Goal: Task Accomplishment & Management: Manage account settings

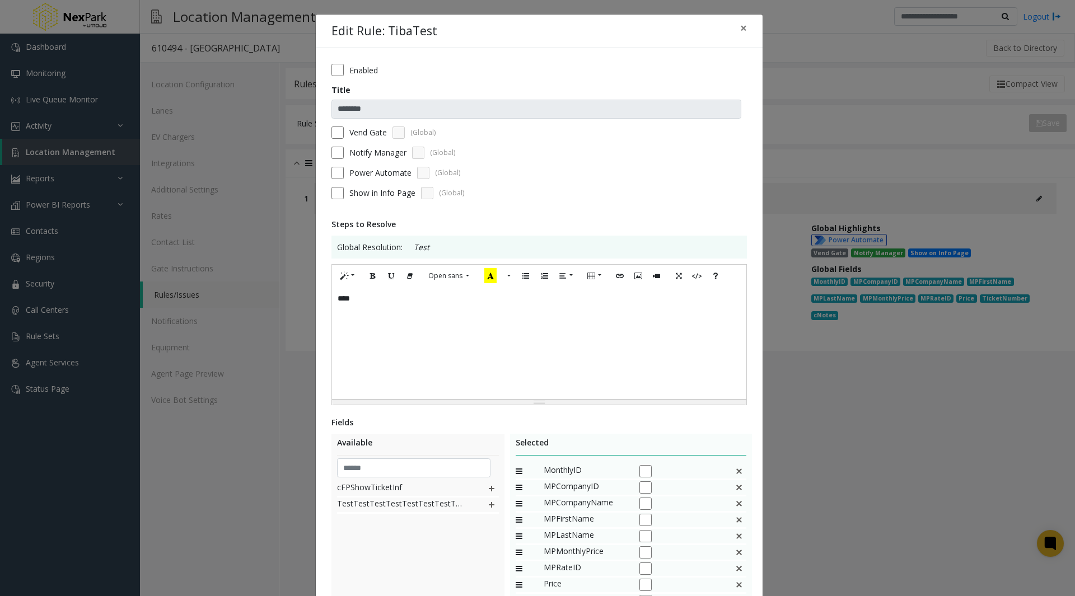
scroll to position [196, 0]
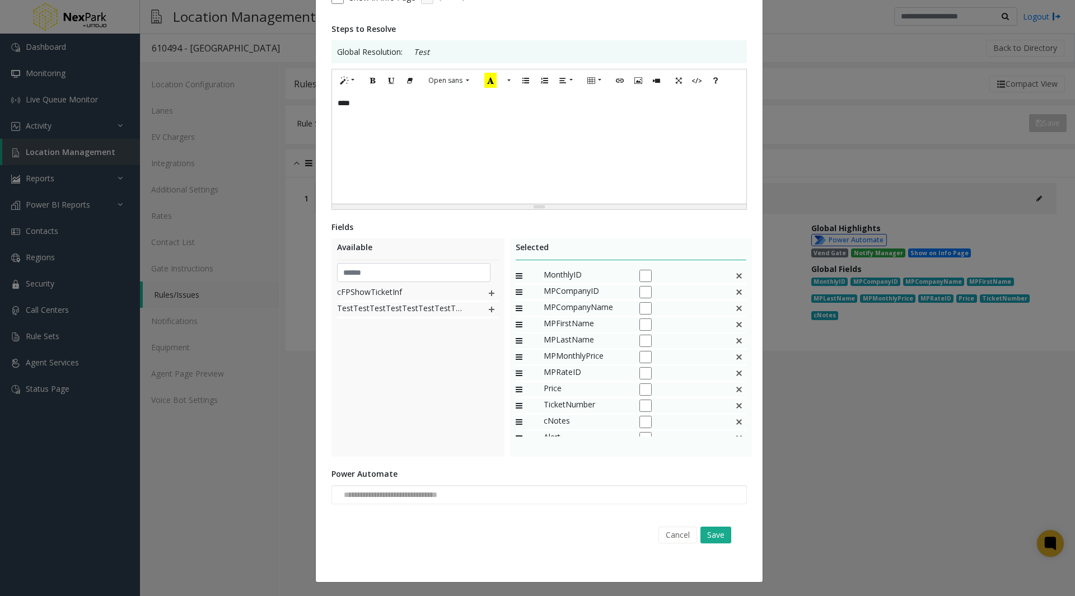
click at [287, 363] on div "**********" at bounding box center [537, 298] width 1075 height 596
click at [677, 533] on button "Cancel" at bounding box center [677, 535] width 39 height 17
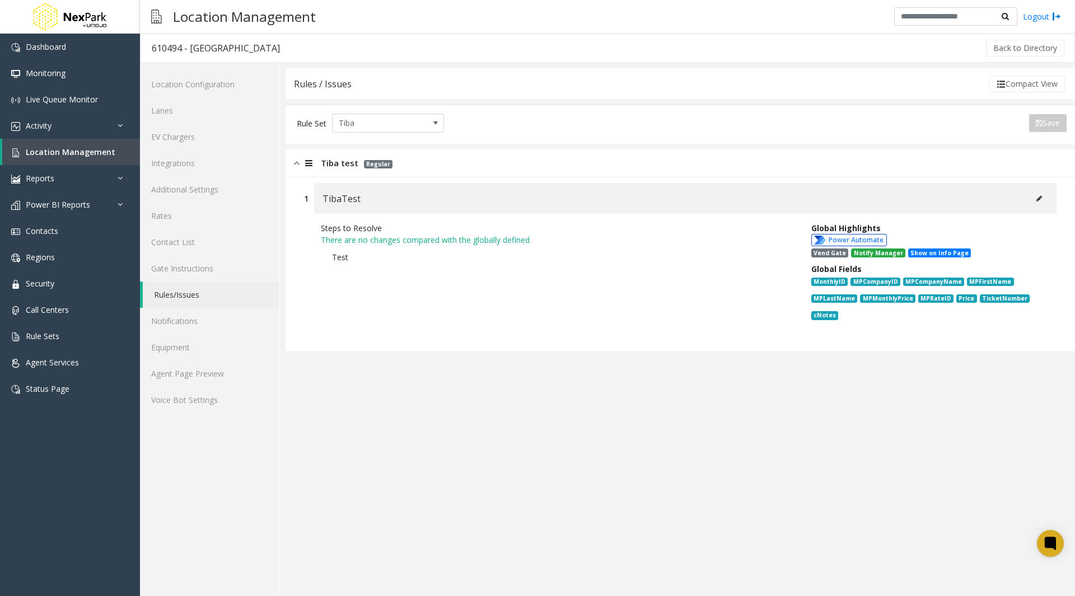
click at [1041, 197] on icon at bounding box center [1039, 198] width 6 height 7
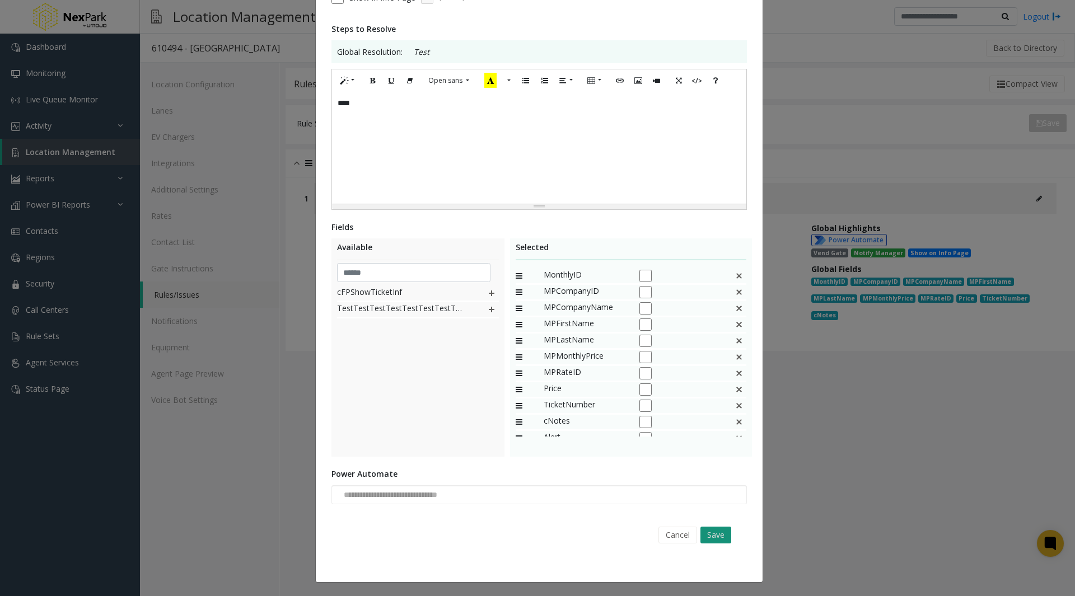
click at [718, 534] on button "Save" at bounding box center [715, 535] width 31 height 17
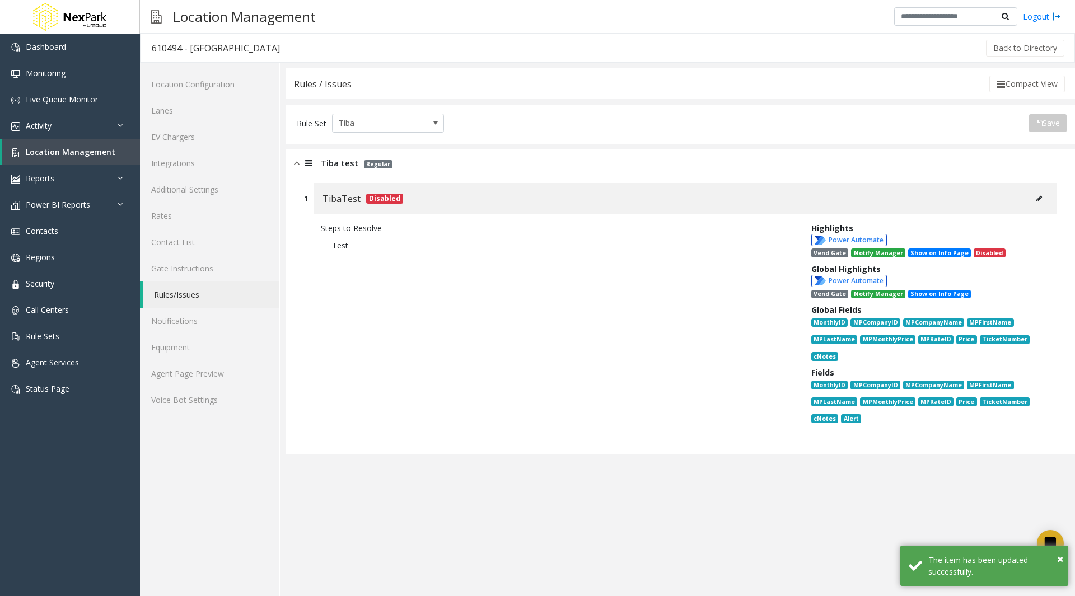
click at [1037, 195] on icon at bounding box center [1039, 198] width 6 height 7
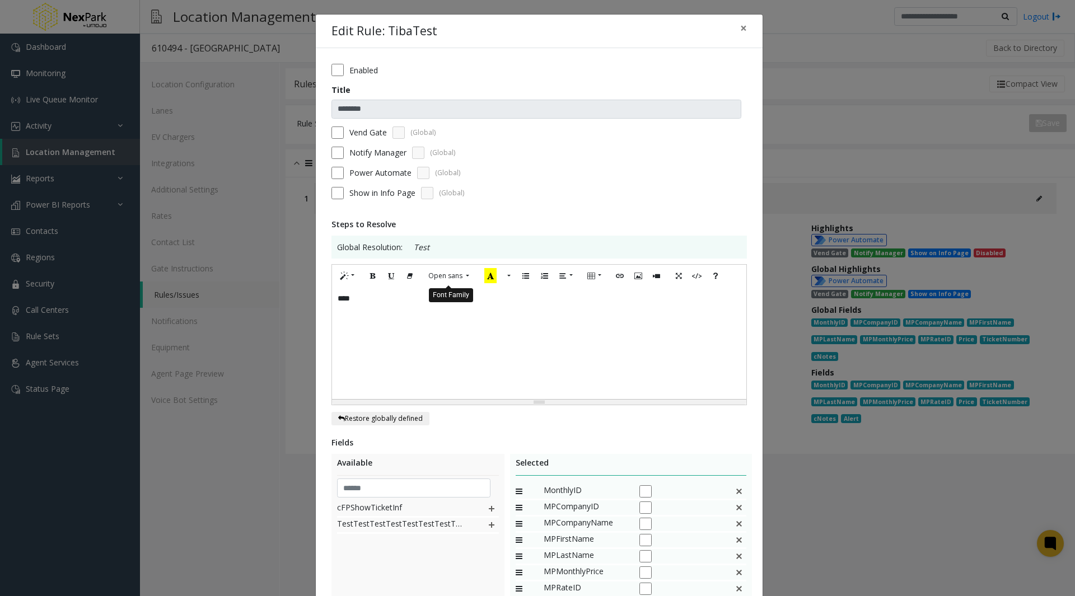
scroll to position [216, 0]
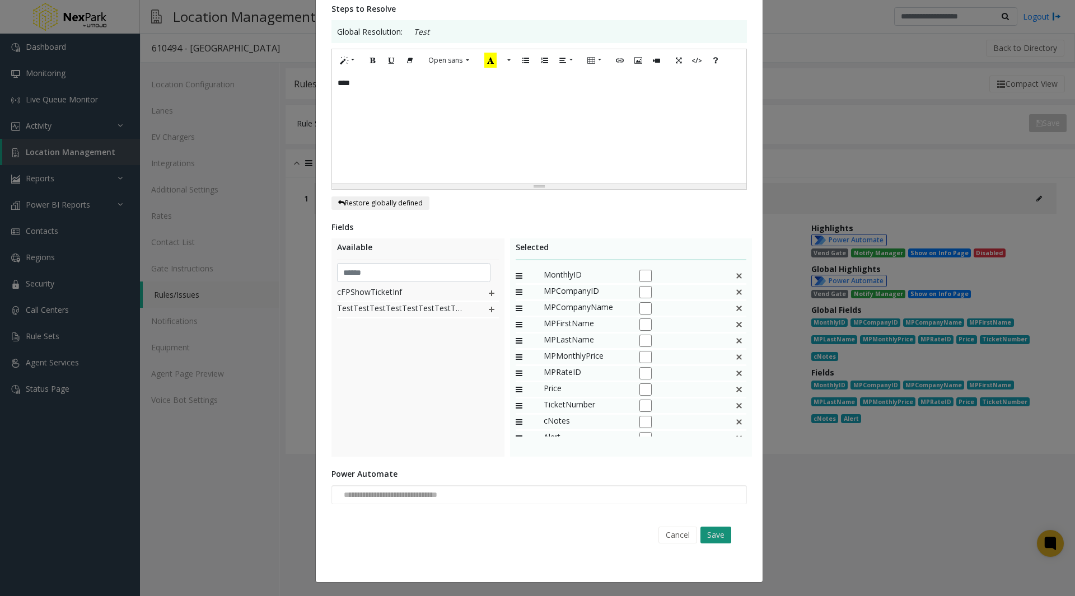
click at [718, 535] on button "Save" at bounding box center [715, 535] width 31 height 17
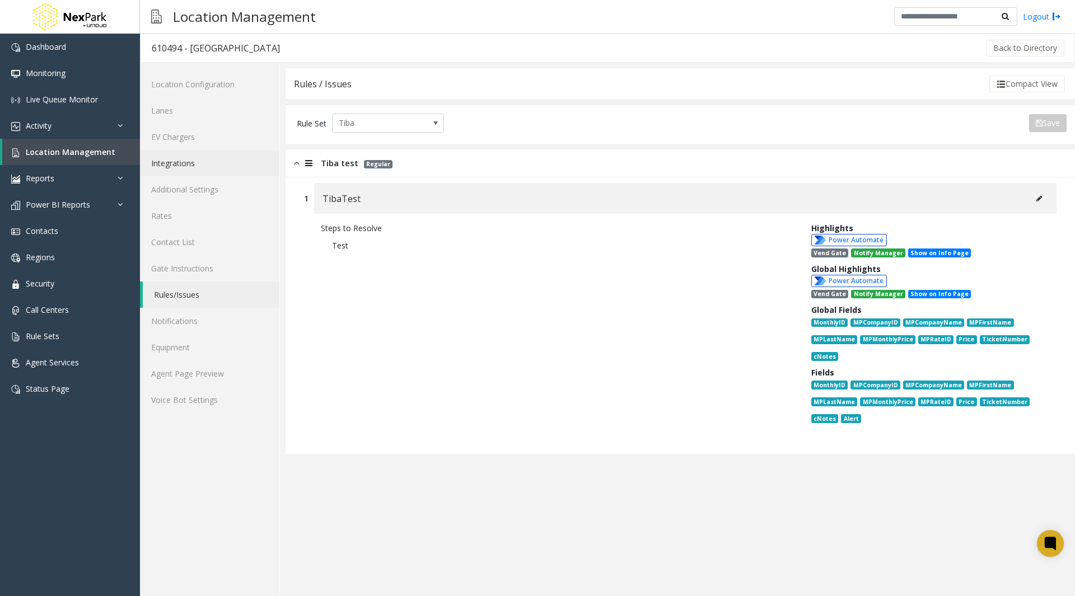
click at [214, 155] on link "Integrations" at bounding box center [209, 163] width 139 height 26
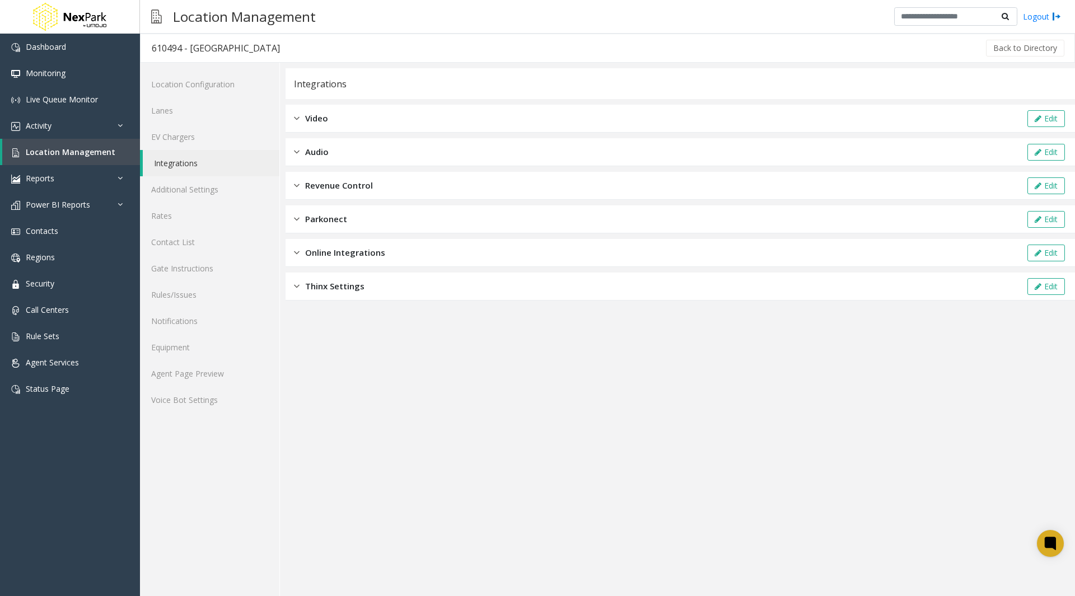
click at [403, 188] on div "Revenue Control Edit" at bounding box center [680, 186] width 789 height 28
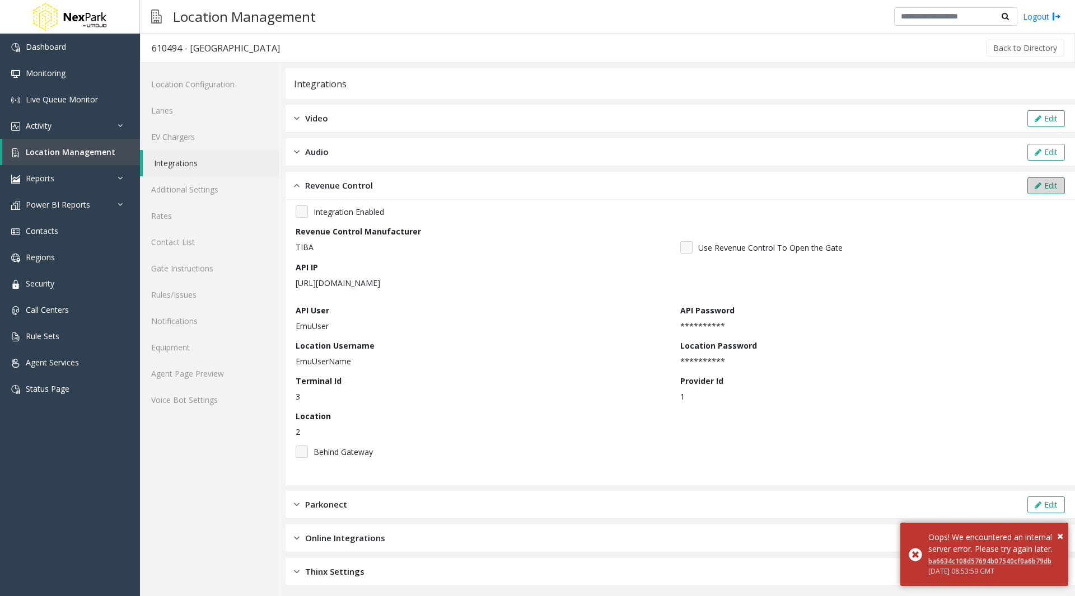
click at [1043, 185] on button "Edit" at bounding box center [1046, 185] width 38 height 17
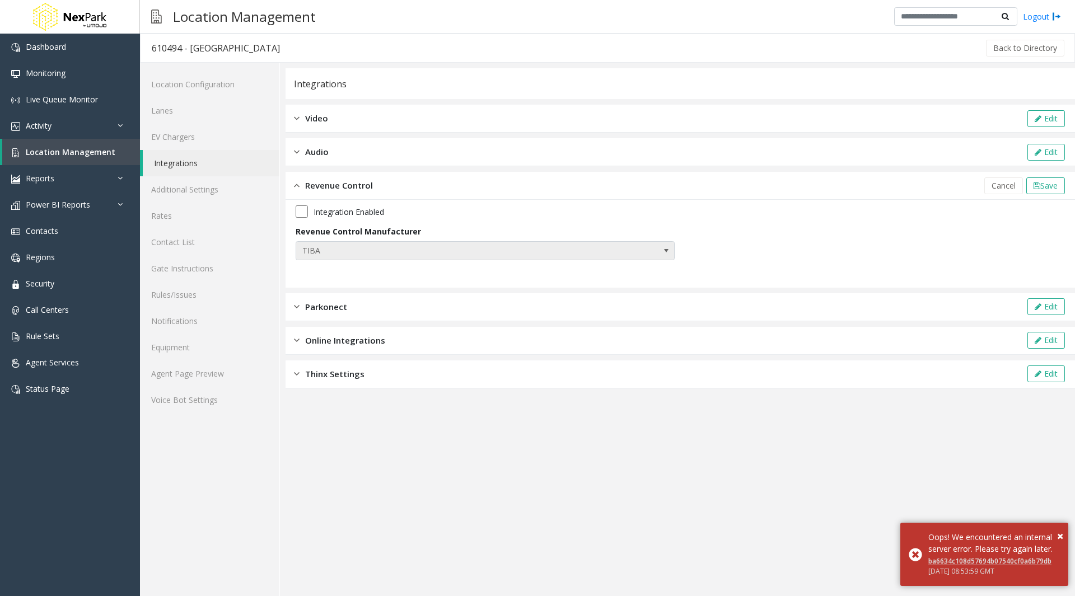
click at [653, 251] on span "TIBA" at bounding box center [485, 250] width 379 height 19
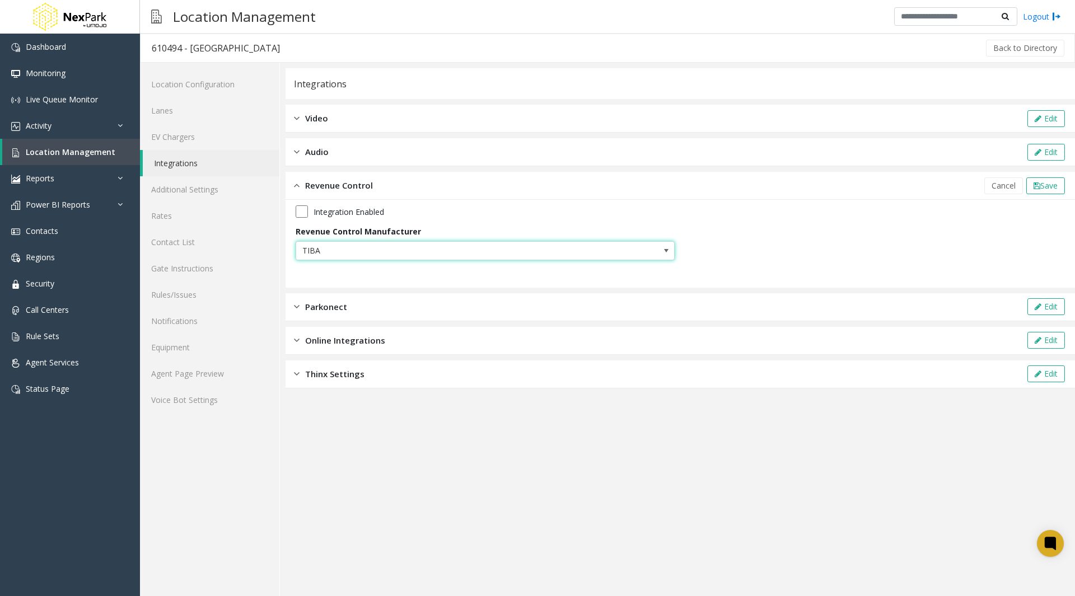
click at [447, 246] on span "TIBA" at bounding box center [447, 251] width 302 height 18
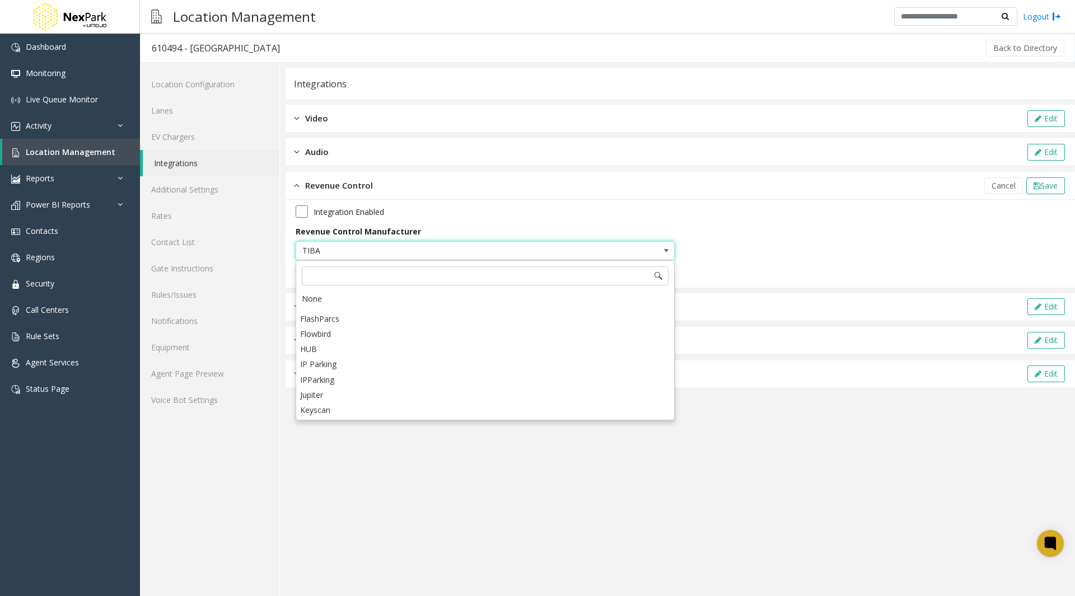
scroll to position [87, 0]
click at [334, 390] on li "Jupiter" at bounding box center [485, 394] width 376 height 15
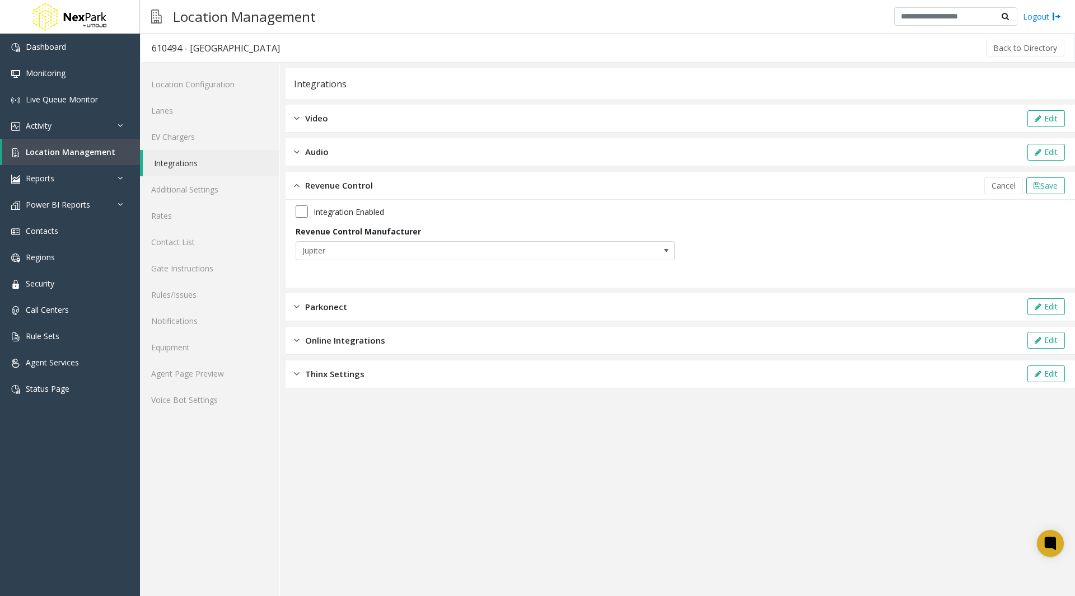
click at [370, 445] on app-integration "Integrations Video Edit Audio Edit Revenue Control Cancel Save Integration Enab…" at bounding box center [680, 332] width 789 height 528
click at [997, 189] on span "Cancel" at bounding box center [1003, 185] width 24 height 11
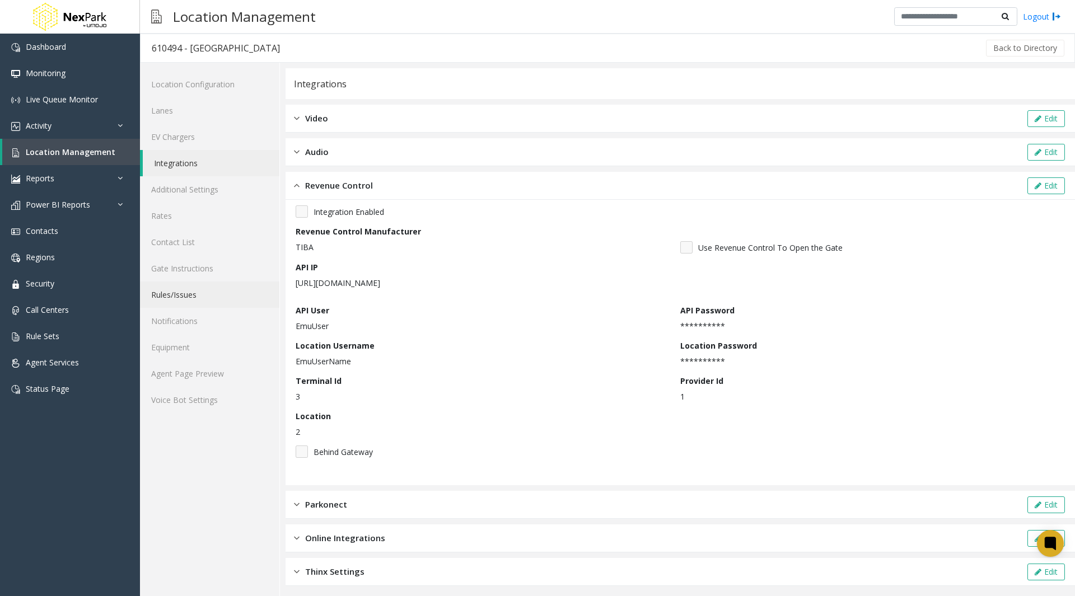
click at [224, 302] on link "Rules/Issues" at bounding box center [209, 295] width 139 height 26
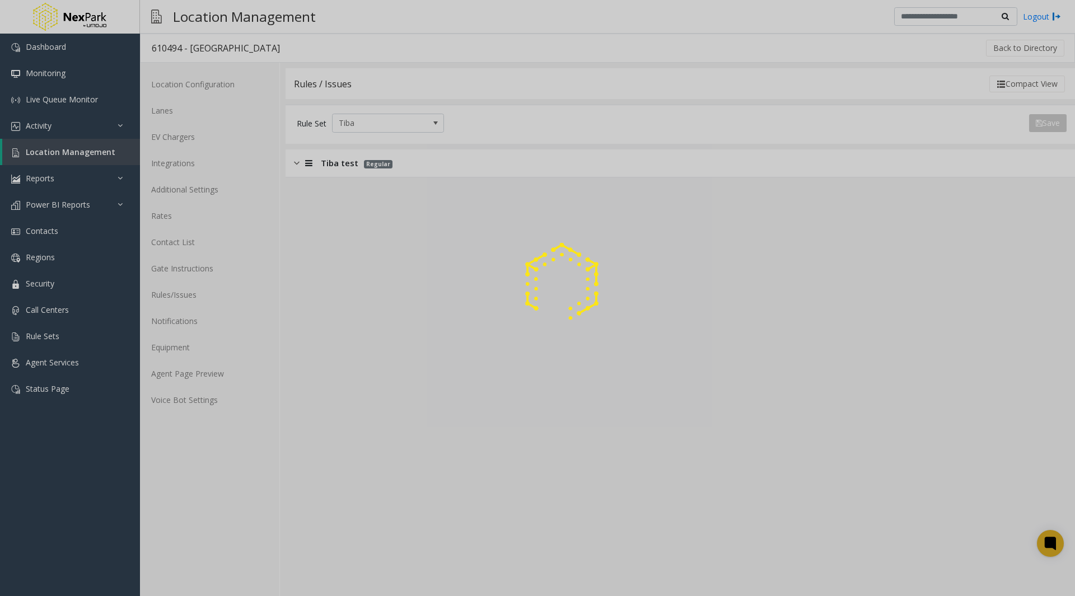
click at [295, 160] on div at bounding box center [537, 298] width 1075 height 596
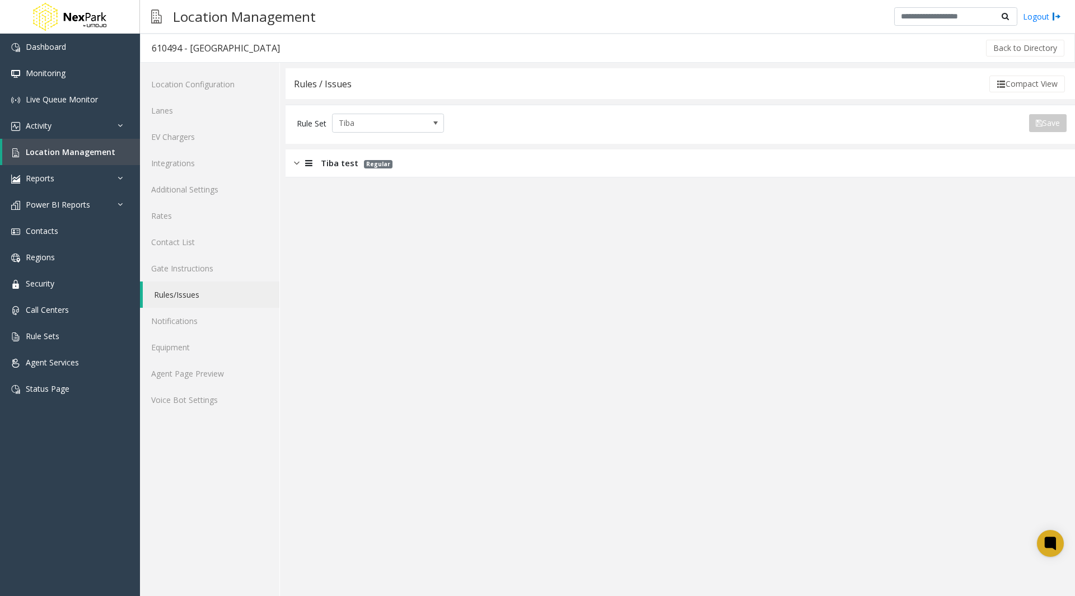
click at [311, 165] on icon at bounding box center [308, 163] width 7 height 8
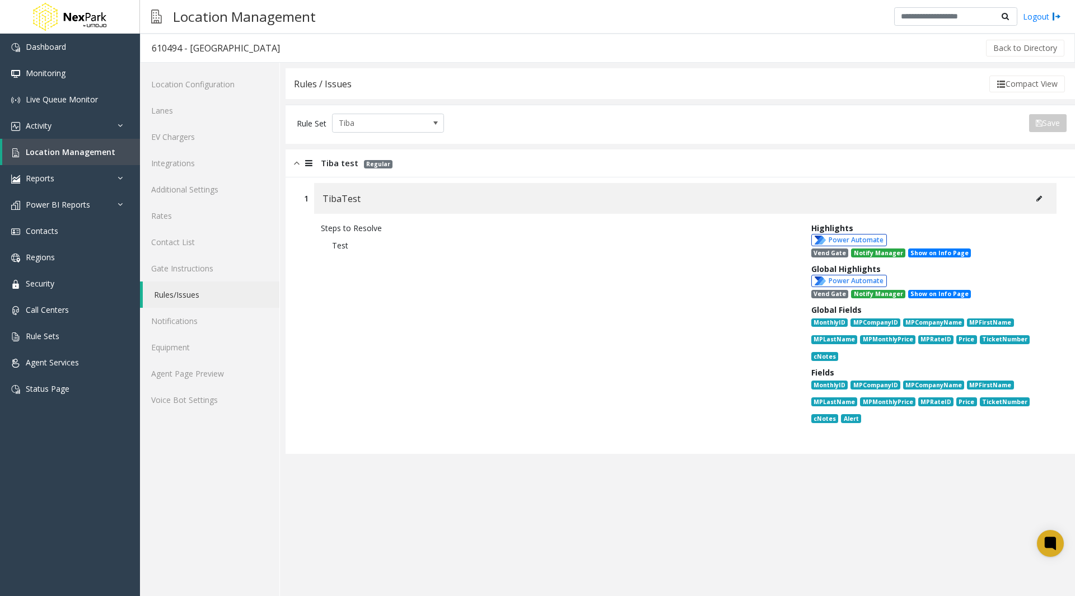
click at [1040, 197] on icon at bounding box center [1039, 198] width 6 height 7
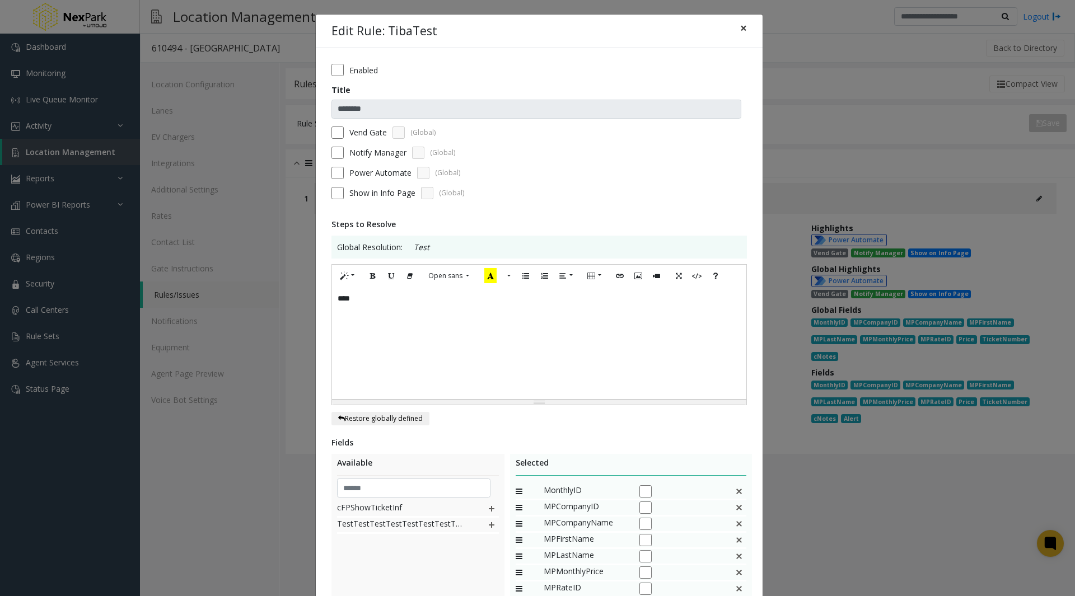
click at [740, 28] on span "×" at bounding box center [743, 28] width 7 height 16
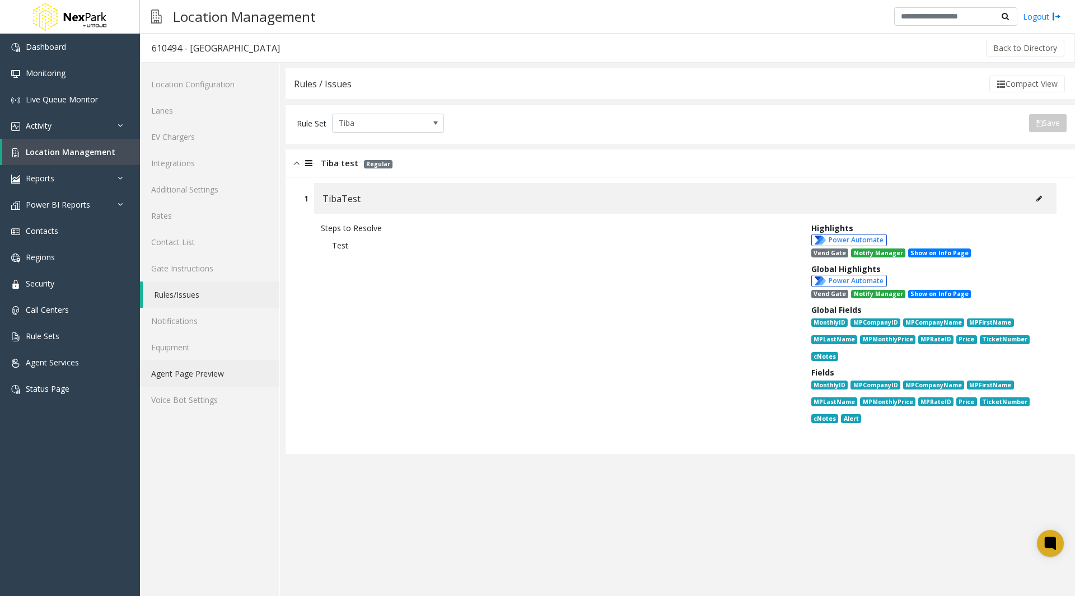
click at [201, 377] on link "Agent Page Preview" at bounding box center [209, 374] width 139 height 26
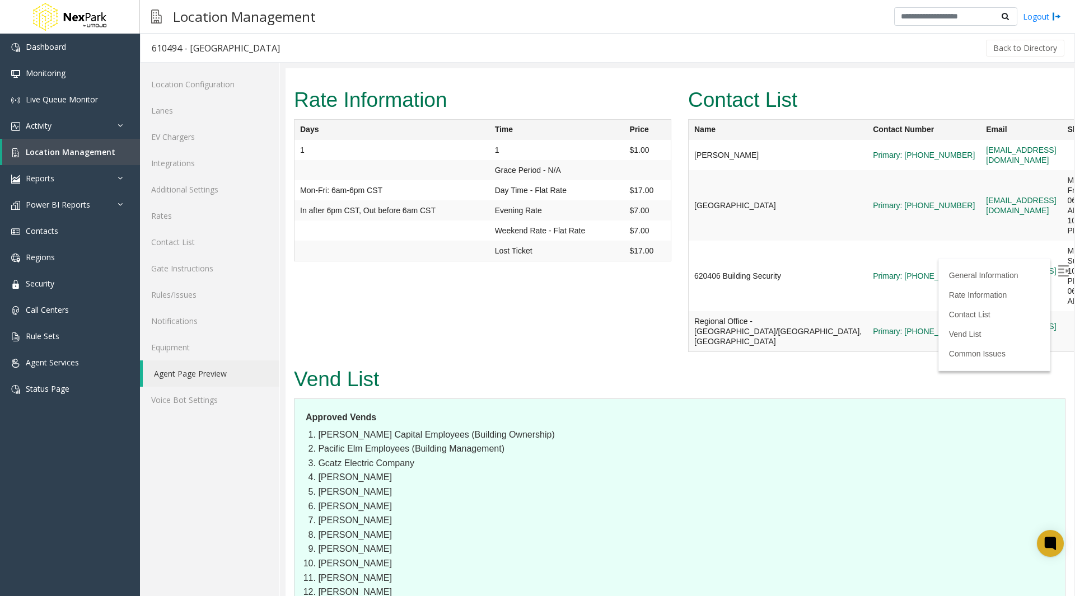
scroll to position [1031, 0]
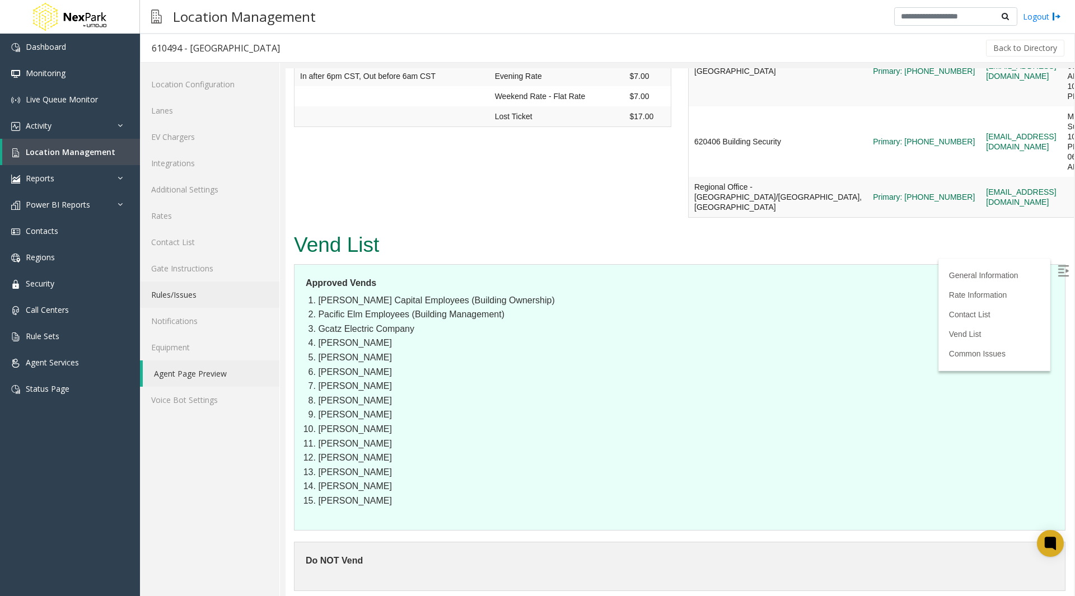
click at [200, 290] on link "Rules/Issues" at bounding box center [209, 295] width 139 height 26
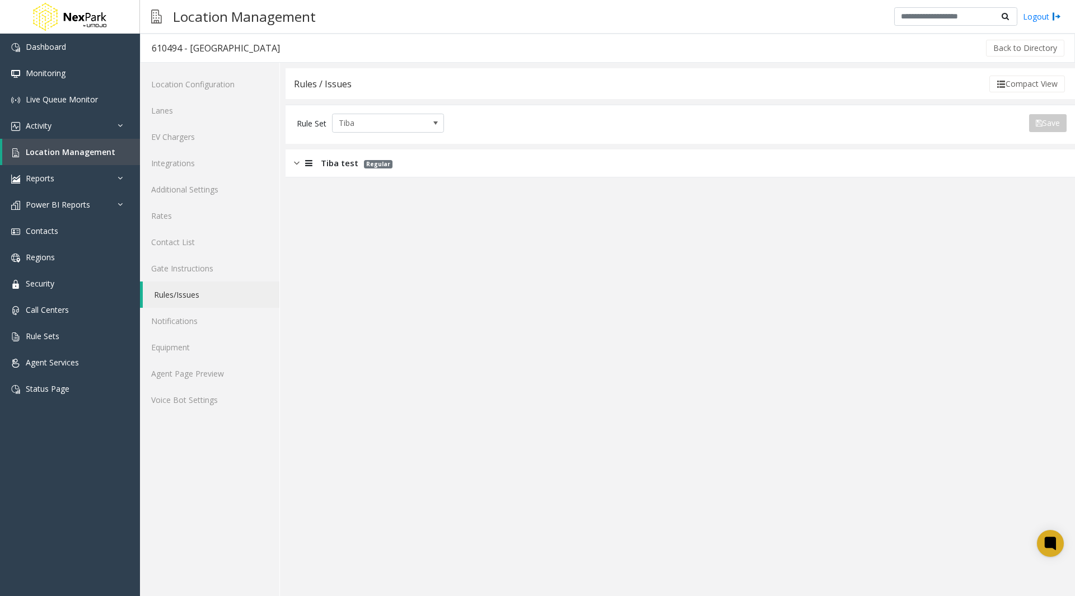
click at [1015, 160] on div "Tiba test Regular" at bounding box center [680, 163] width 789 height 28
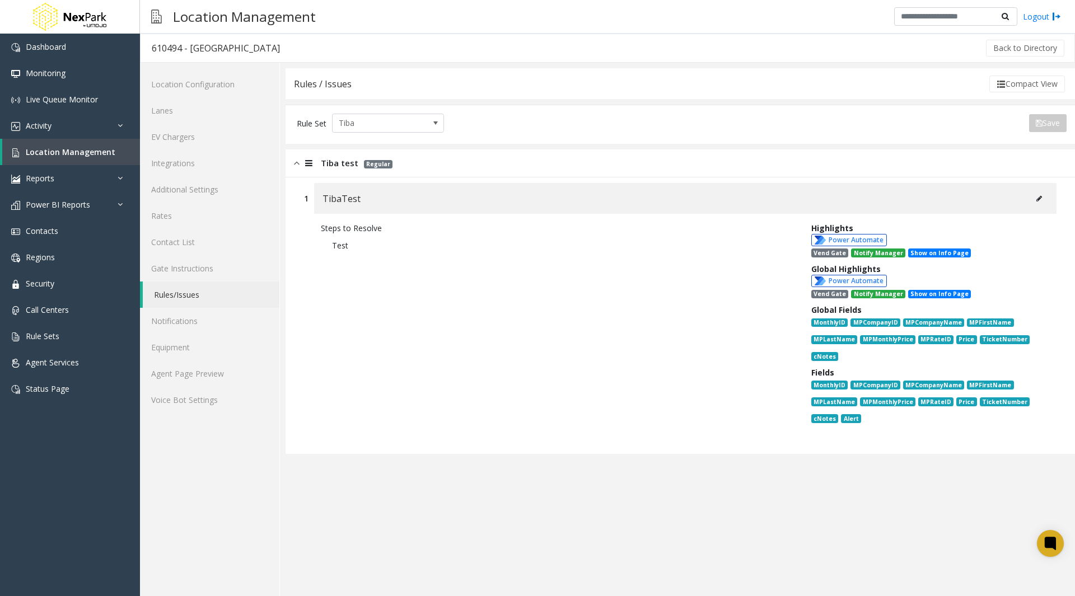
click at [1039, 200] on icon at bounding box center [1039, 198] width 6 height 7
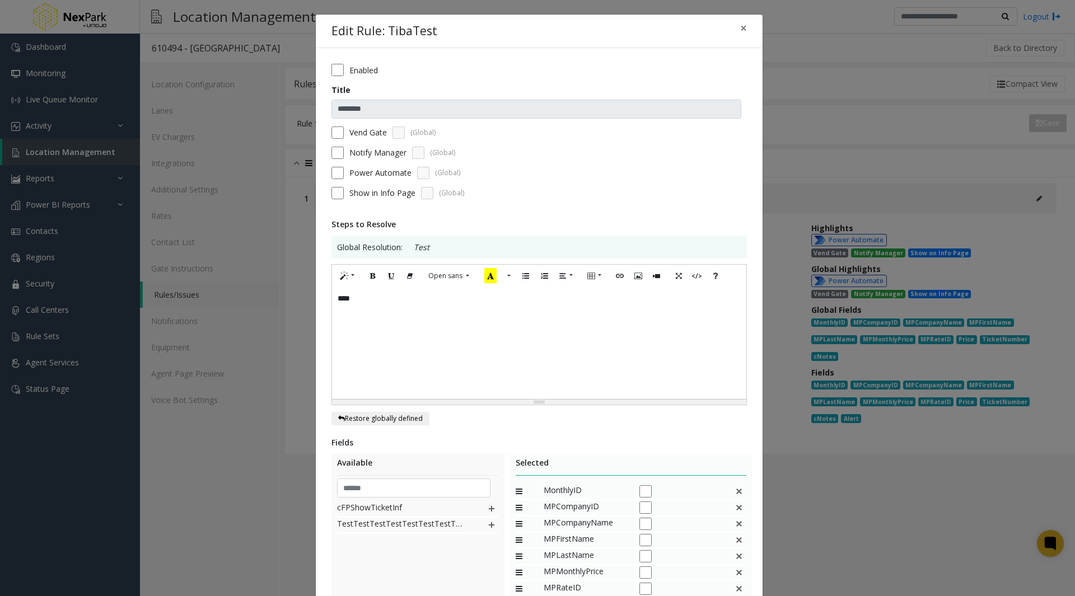
scroll to position [216, 0]
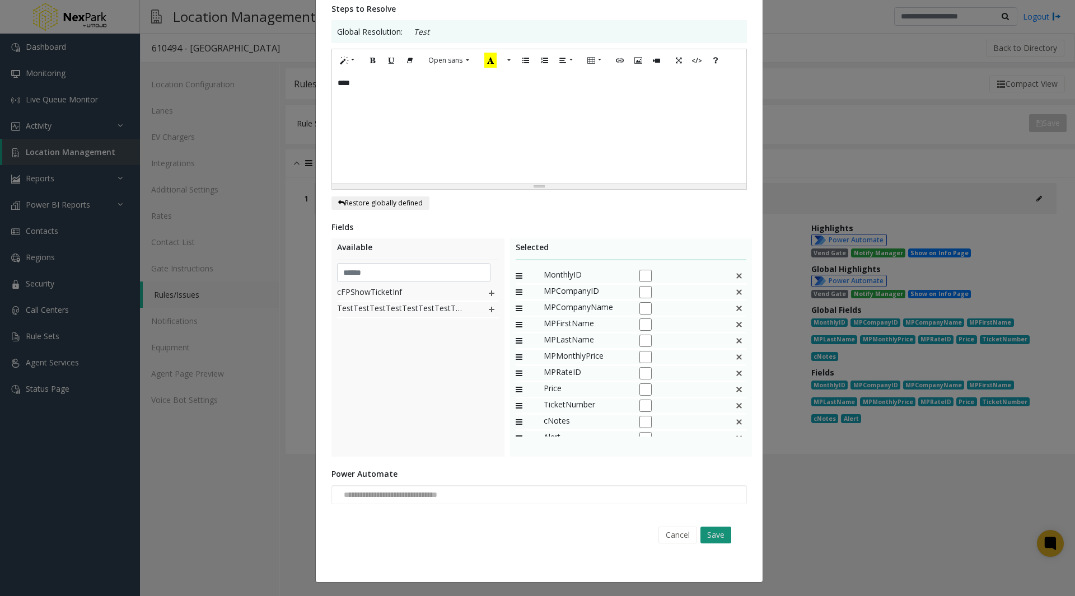
click at [710, 532] on button "Save" at bounding box center [715, 535] width 31 height 17
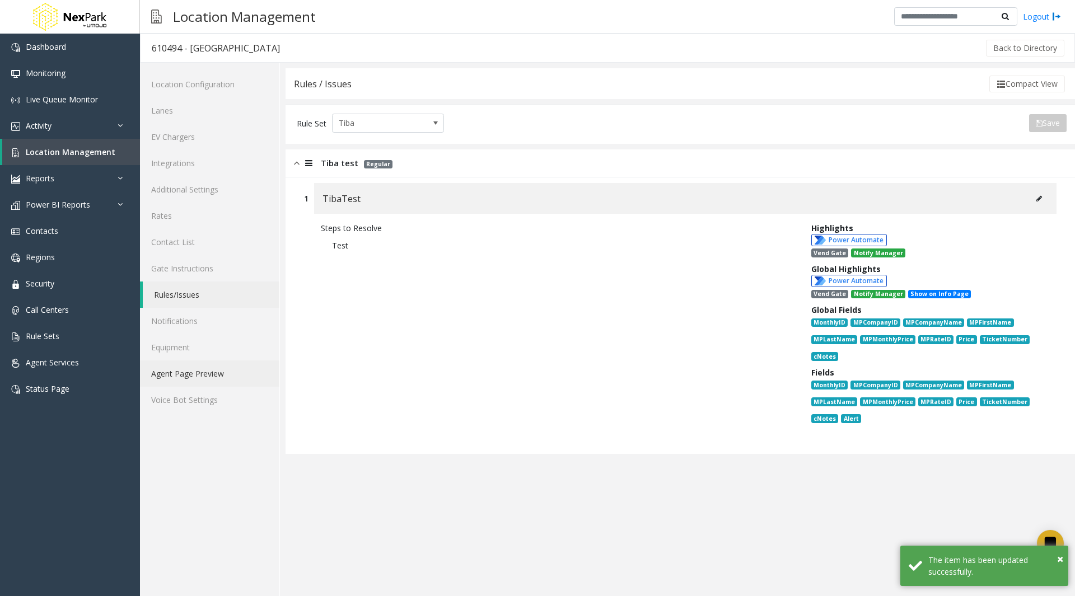
click at [191, 371] on link "Agent Page Preview" at bounding box center [209, 374] width 139 height 26
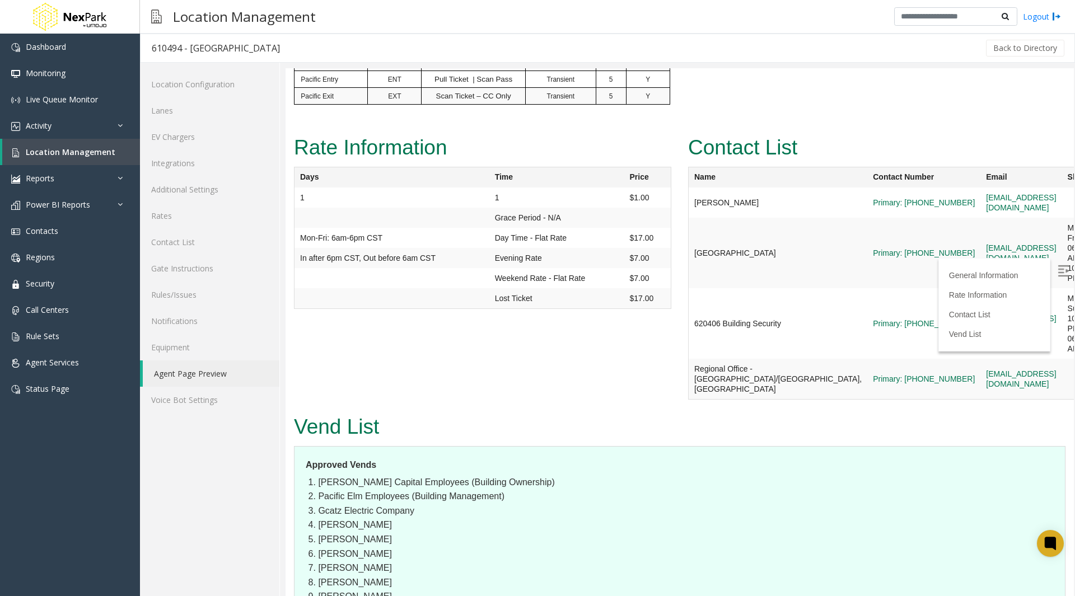
scroll to position [953, 0]
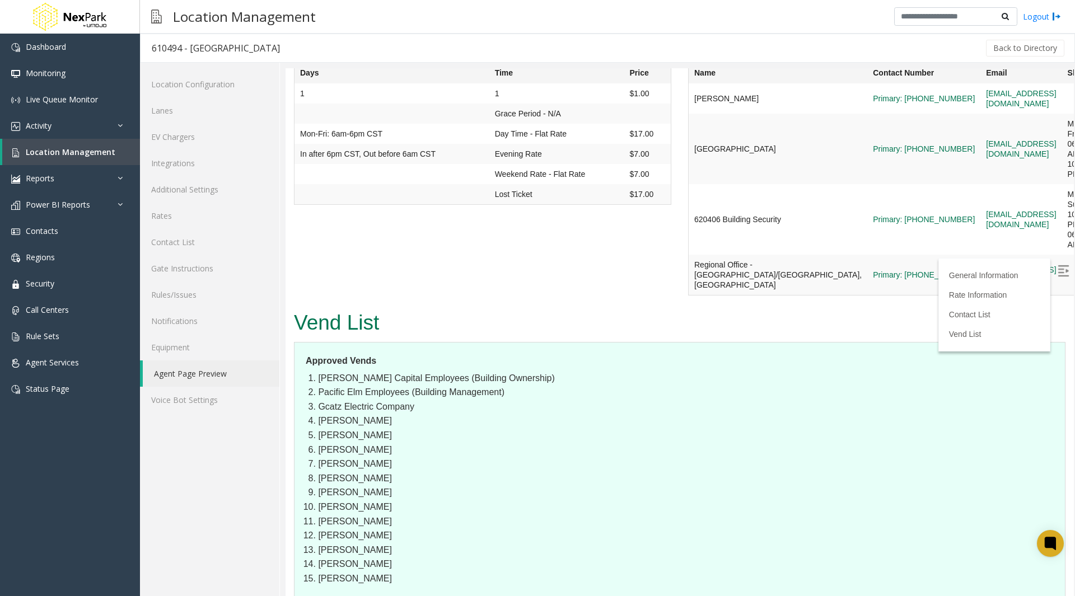
click at [204, 300] on link "Rules/Issues" at bounding box center [209, 295] width 139 height 26
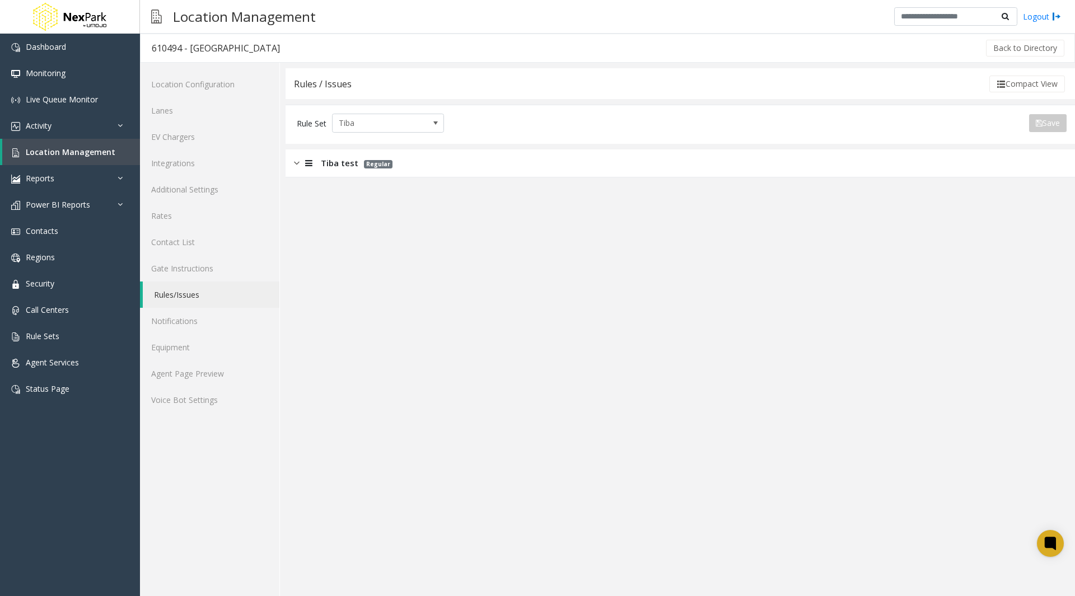
click at [925, 164] on div "Tiba test Regular" at bounding box center [680, 163] width 789 height 28
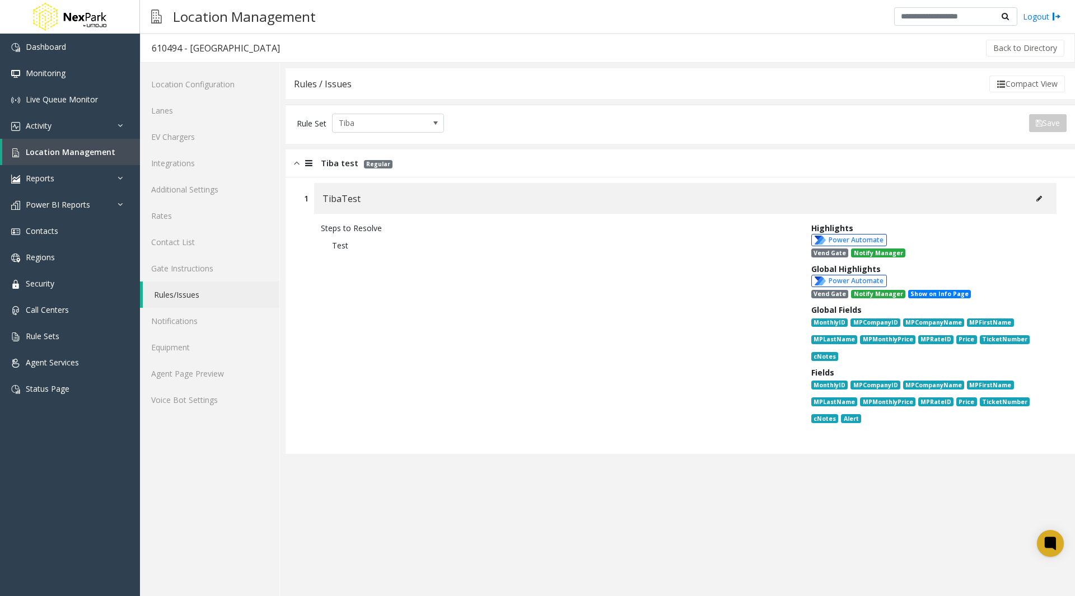
click at [1039, 200] on icon at bounding box center [1039, 198] width 6 height 7
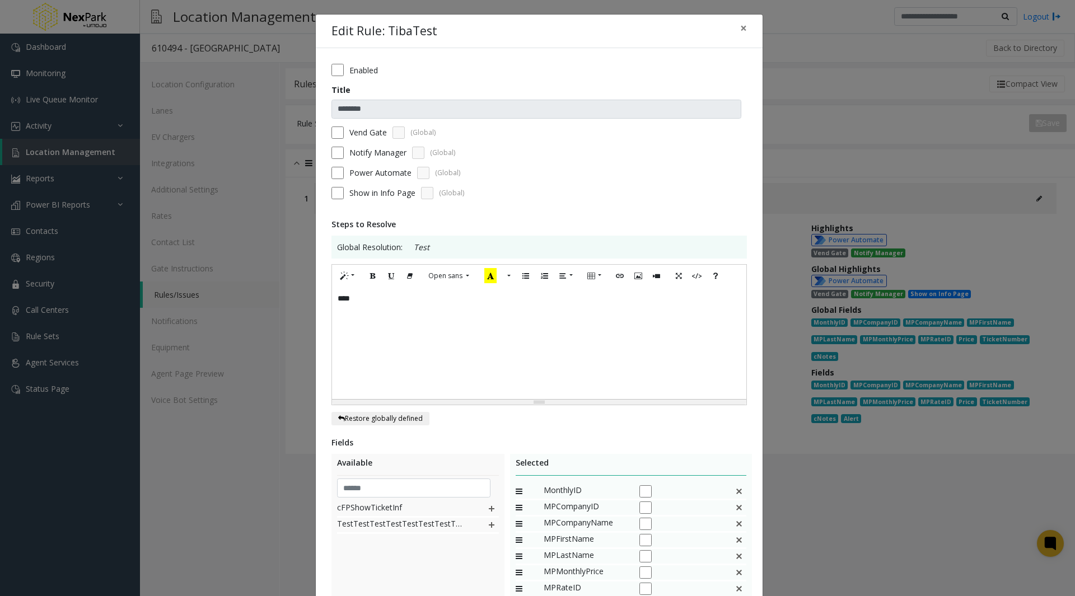
scroll to position [216, 0]
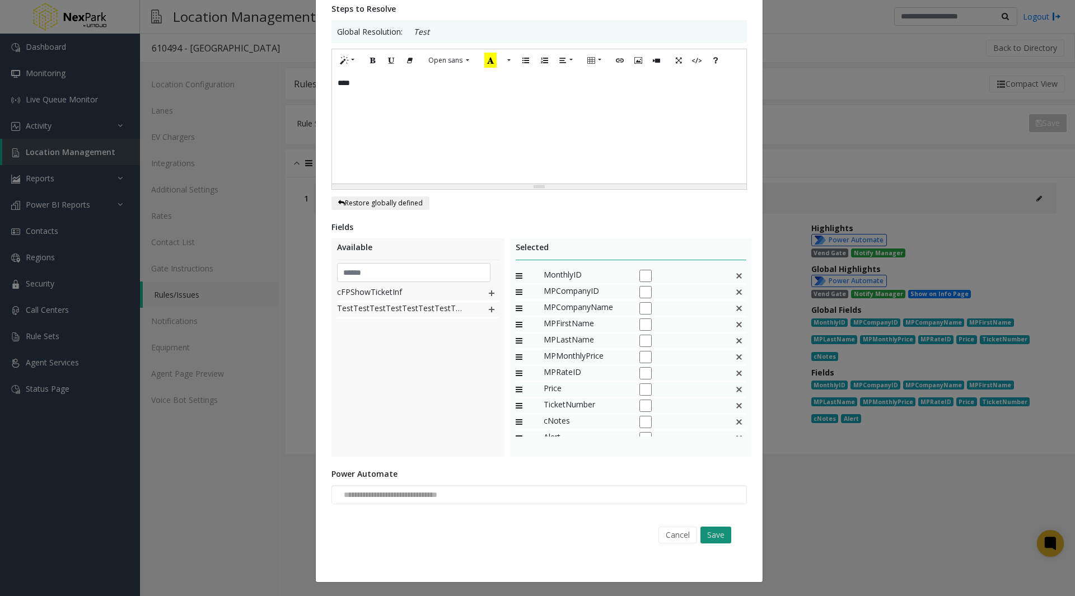
click at [715, 537] on button "Save" at bounding box center [715, 535] width 31 height 17
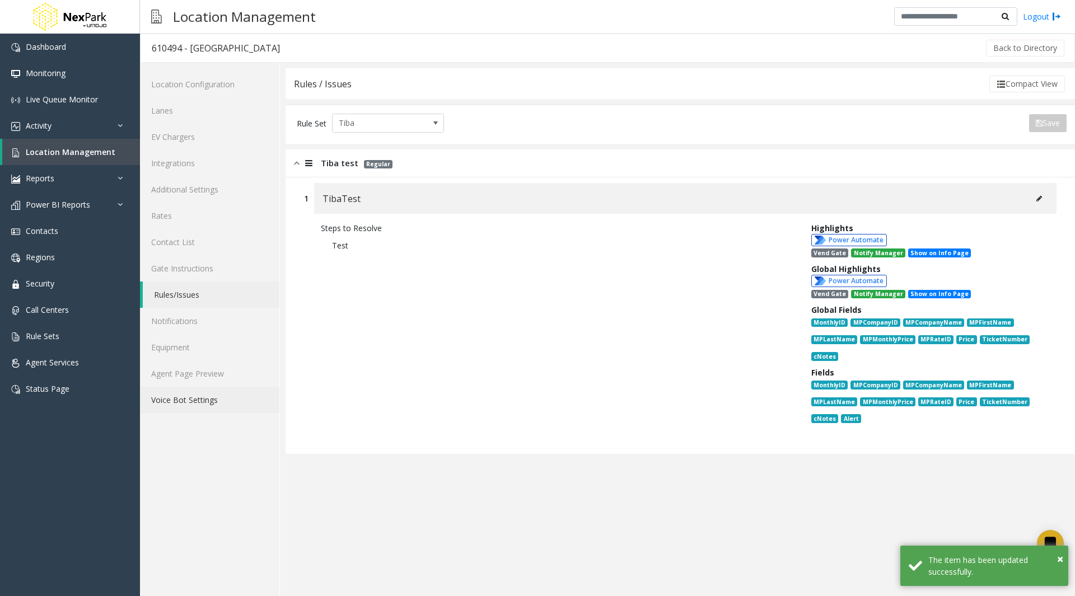
click at [184, 398] on link "Voice Bot Settings" at bounding box center [209, 400] width 139 height 26
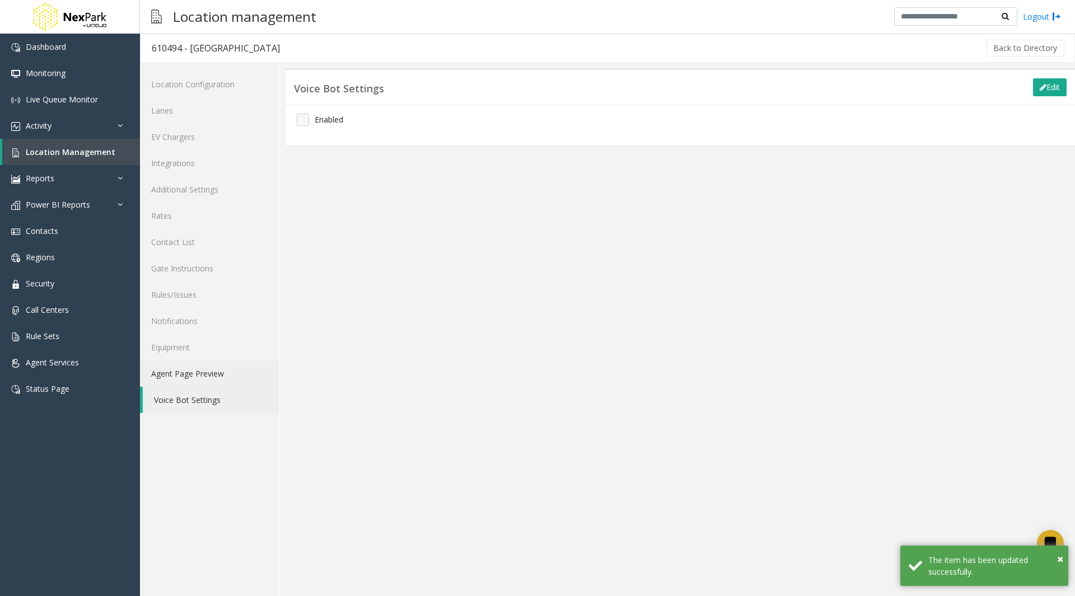
click at [190, 373] on link "Agent Page Preview" at bounding box center [209, 374] width 139 height 26
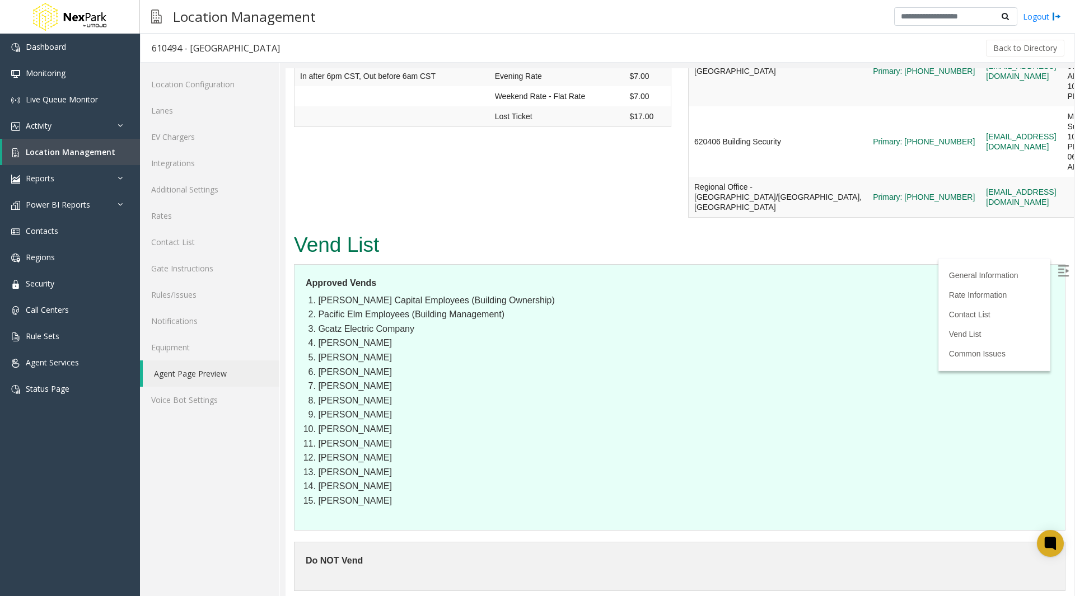
scroll to position [1031, 0]
drag, startPoint x: 311, startPoint y: 473, endPoint x: 389, endPoint y: 475, distance: 78.4
click at [389, 554] on dt "Do NOT Vend" at bounding box center [680, 561] width 748 height 15
click at [191, 298] on link "Rules/Issues" at bounding box center [209, 295] width 139 height 26
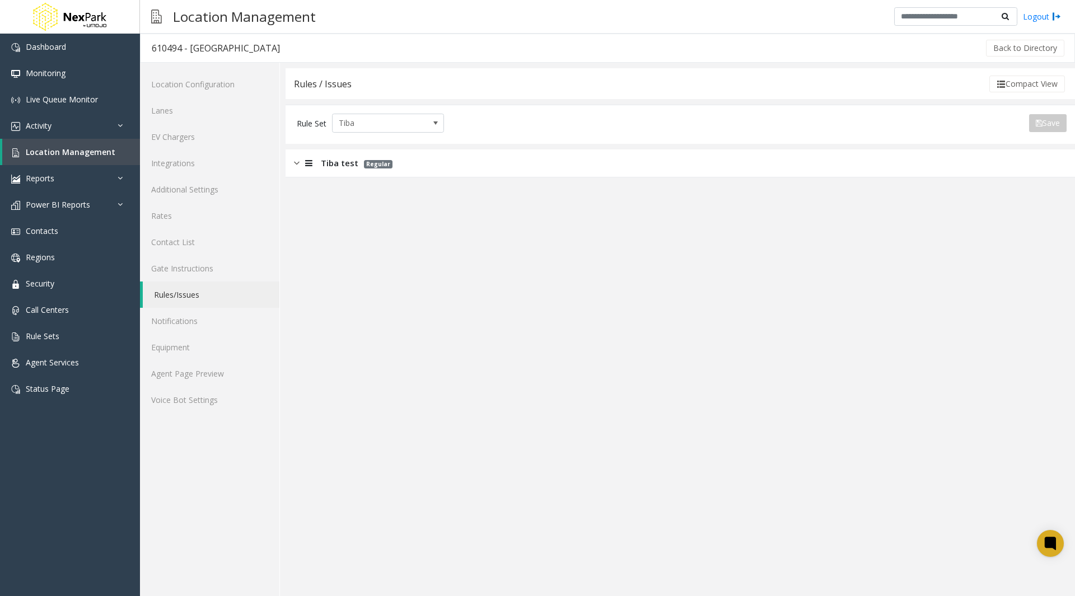
click at [955, 171] on div "Tiba test Regular" at bounding box center [680, 163] width 789 height 28
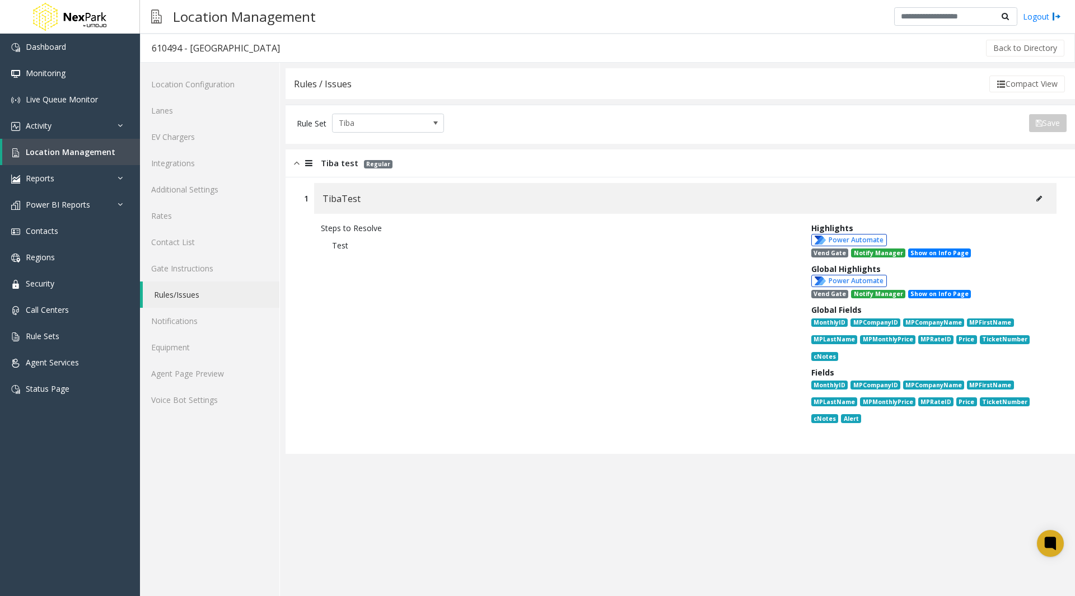
click at [1039, 199] on icon at bounding box center [1039, 198] width 6 height 7
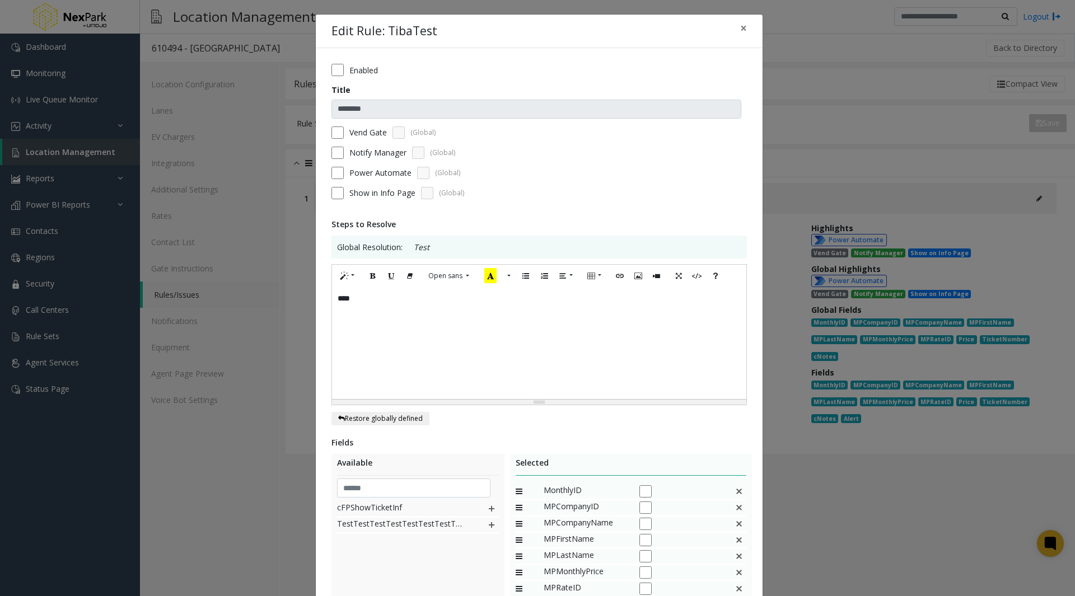
click at [385, 197] on span "Show in Info Page" at bounding box center [382, 193] width 66 height 12
click at [361, 191] on span "Show in Info Page" at bounding box center [382, 193] width 66 height 12
click at [351, 191] on span "Show in Info Page" at bounding box center [382, 193] width 66 height 12
drag, startPoint x: 351, startPoint y: 191, endPoint x: 380, endPoint y: 191, distance: 28.6
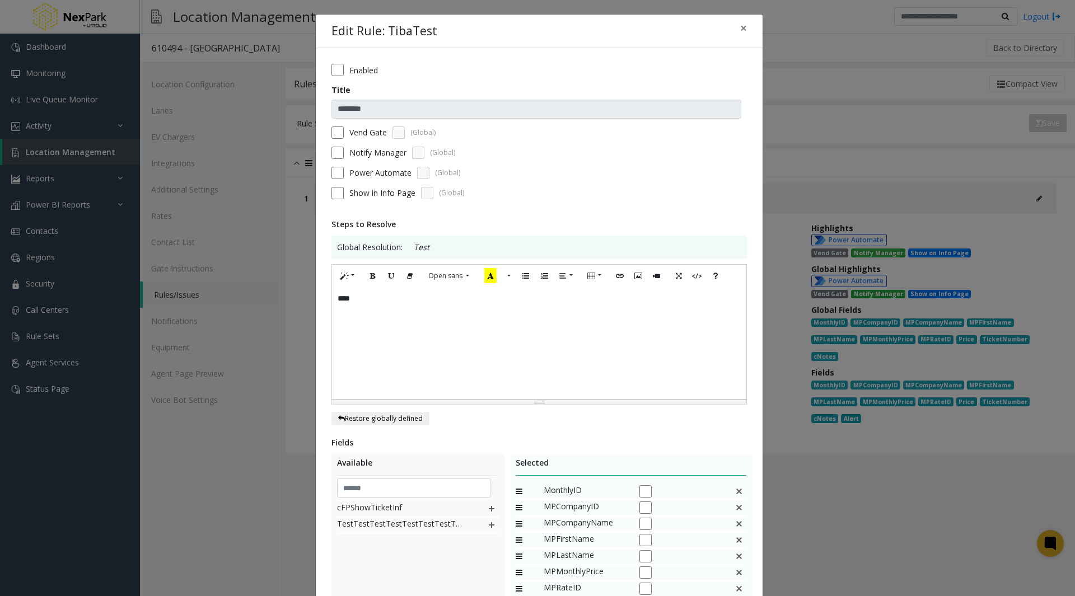
click at [380, 191] on span "Show in Info Page" at bounding box center [382, 193] width 66 height 12
click at [363, 167] on label "Power Automate" at bounding box center [380, 173] width 62 height 12
click at [354, 195] on span "Show in Info Page" at bounding box center [382, 193] width 66 height 12
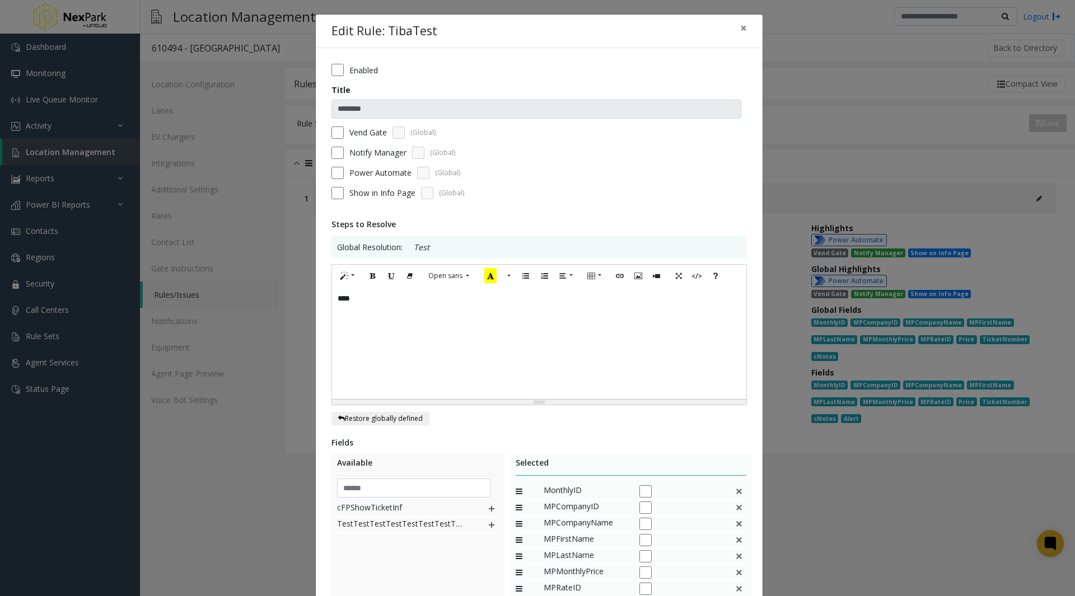
click at [391, 191] on span "Show in Info Page" at bounding box center [382, 193] width 66 height 12
click at [375, 168] on label "Power Automate" at bounding box center [380, 173] width 62 height 12
click at [372, 157] on label "Notify Manager" at bounding box center [377, 153] width 57 height 12
click at [373, 155] on label "Notify Manager" at bounding box center [377, 153] width 57 height 12
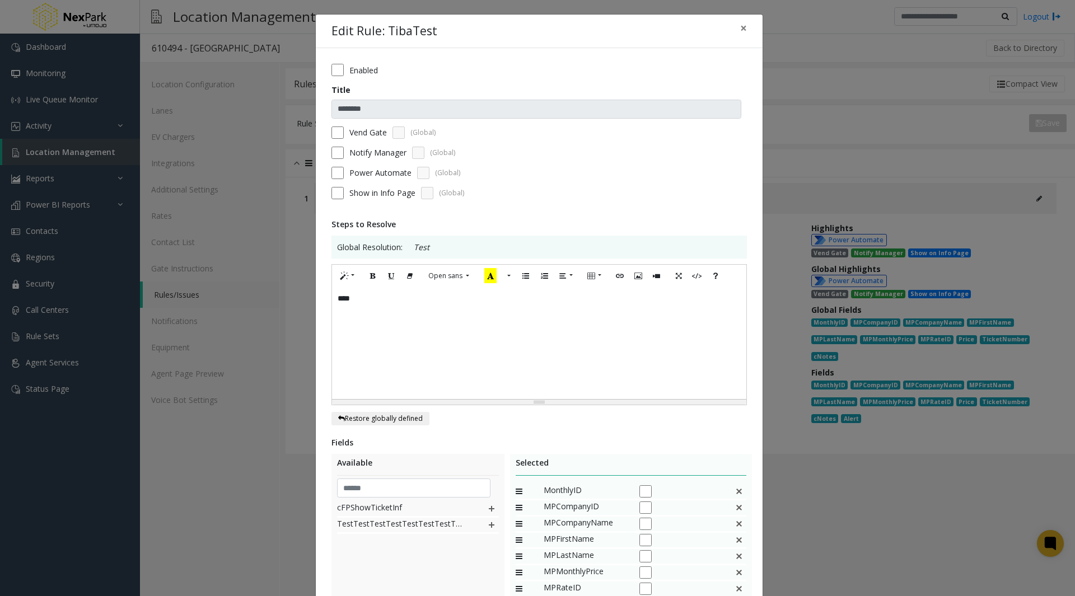
click at [366, 135] on label "Vend Gate" at bounding box center [368, 133] width 38 height 12
click at [359, 197] on span "Show in Info Page" at bounding box center [382, 193] width 66 height 12
click at [357, 194] on span "Show in Info Page" at bounding box center [382, 193] width 66 height 12
click at [821, 181] on div "**********" at bounding box center [537, 298] width 1075 height 596
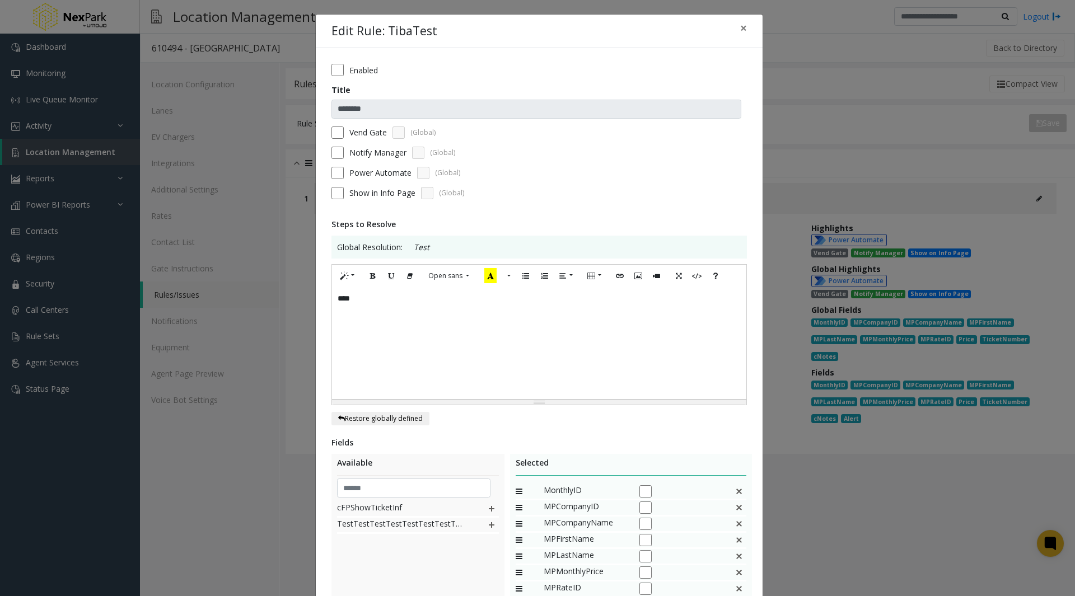
click at [1038, 539] on div "**********" at bounding box center [537, 298] width 1075 height 596
click at [1049, 542] on div "**********" at bounding box center [537, 298] width 1075 height 596
click at [740, 29] on span "×" at bounding box center [743, 28] width 7 height 16
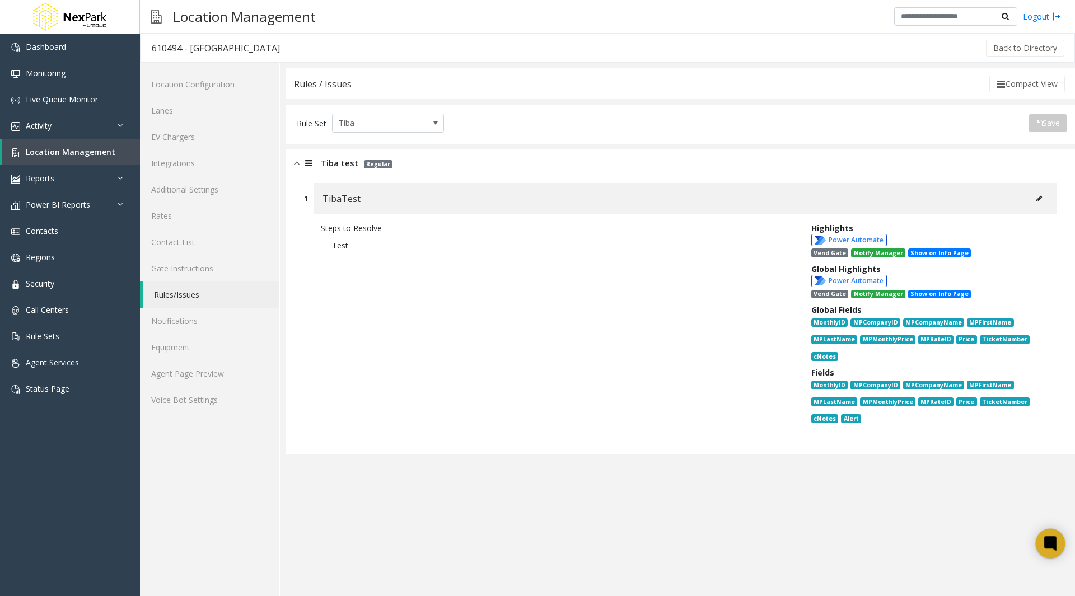
click at [1050, 538] on icon at bounding box center [1050, 543] width 12 height 15
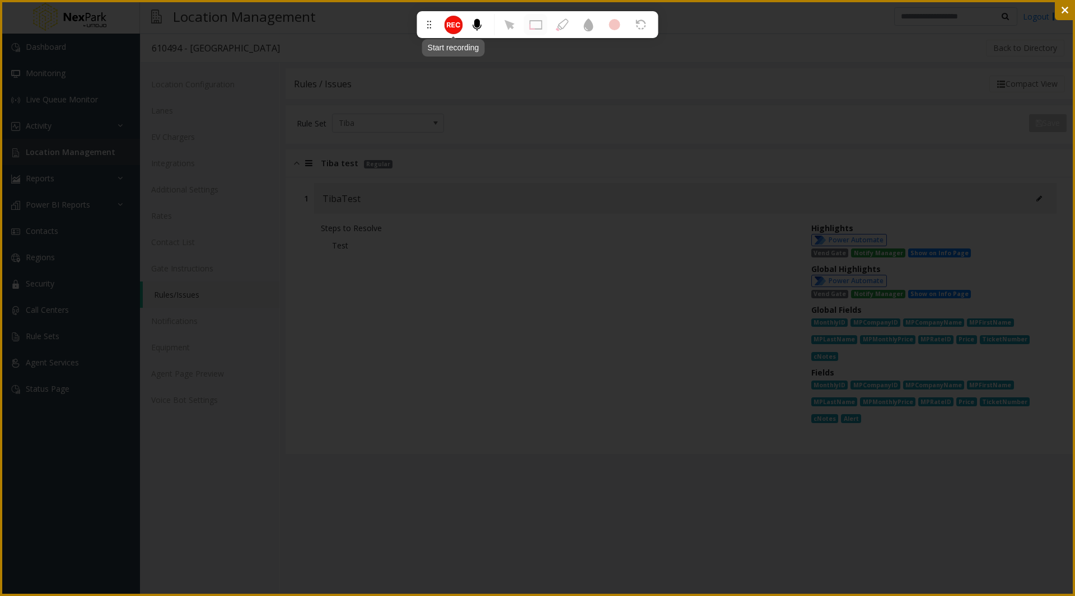
click at [450, 29] on circle at bounding box center [453, 24] width 15 height 15
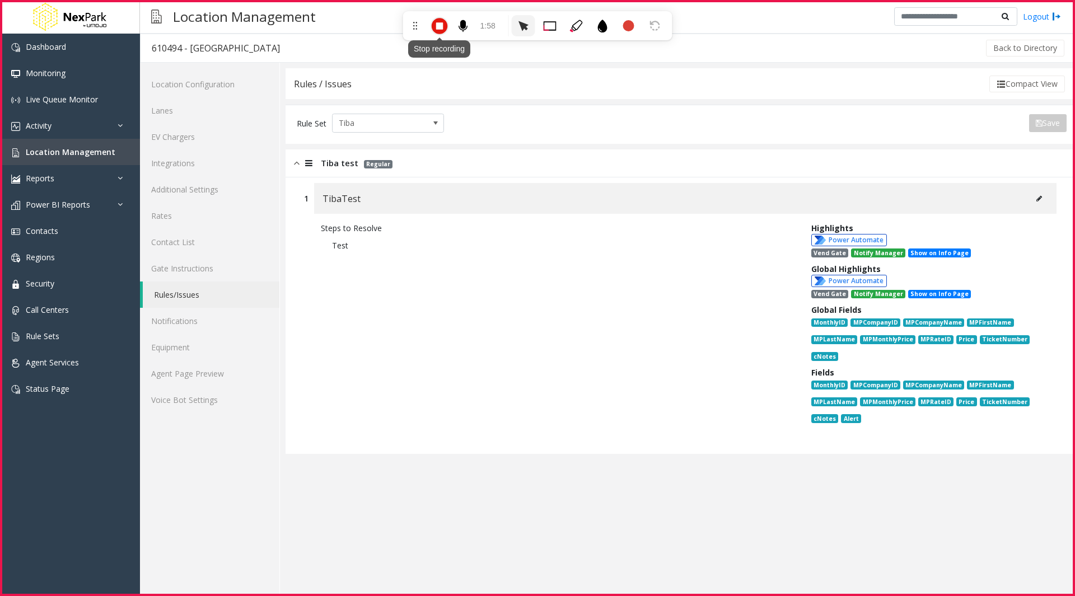
click at [437, 29] on icon at bounding box center [439, 26] width 18 height 18
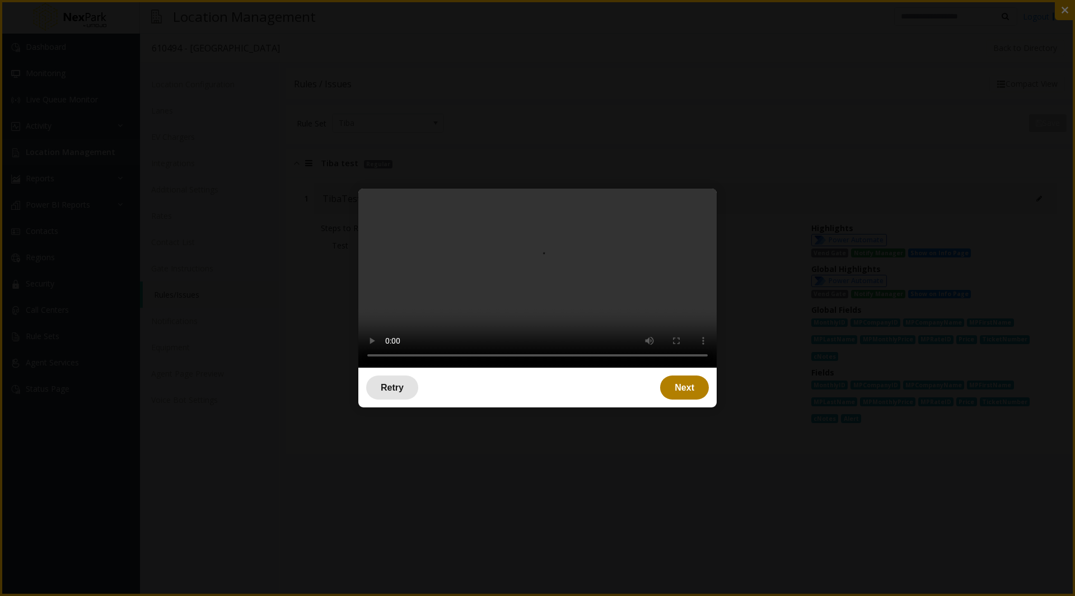
click at [406, 400] on div "Retry" at bounding box center [392, 388] width 52 height 24
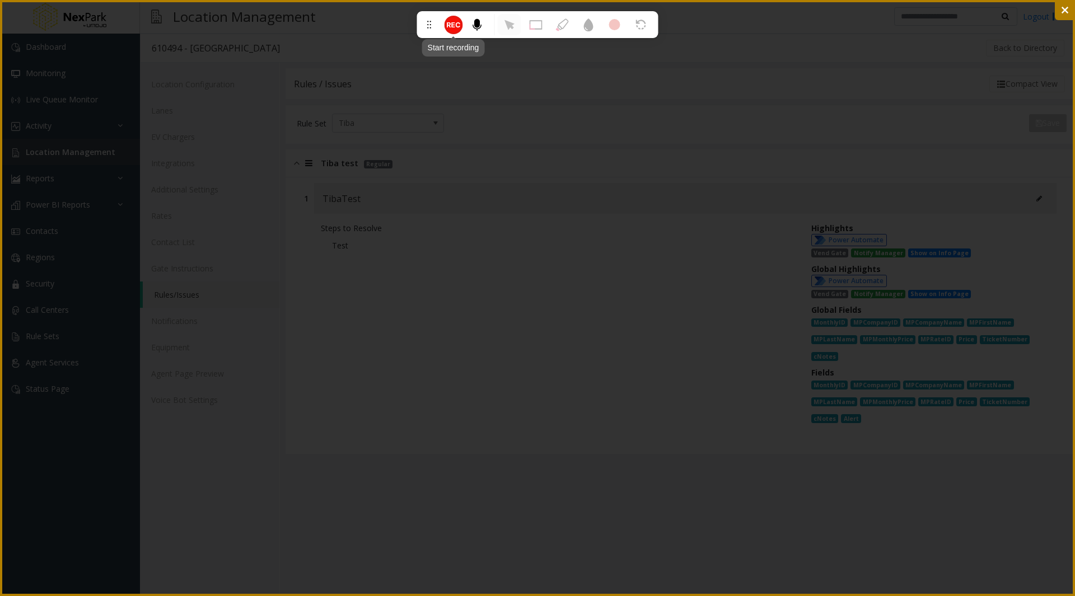
click at [449, 29] on circle at bounding box center [453, 24] width 15 height 15
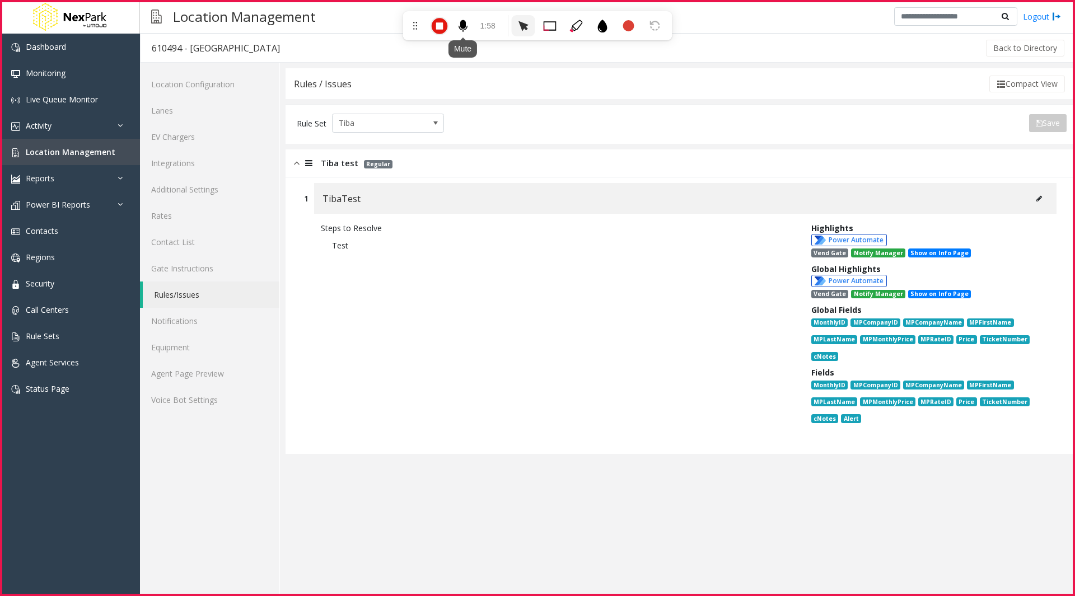
click at [457, 30] on icon at bounding box center [462, 26] width 13 height 13
click at [1037, 195] on button at bounding box center [1039, 198] width 18 height 17
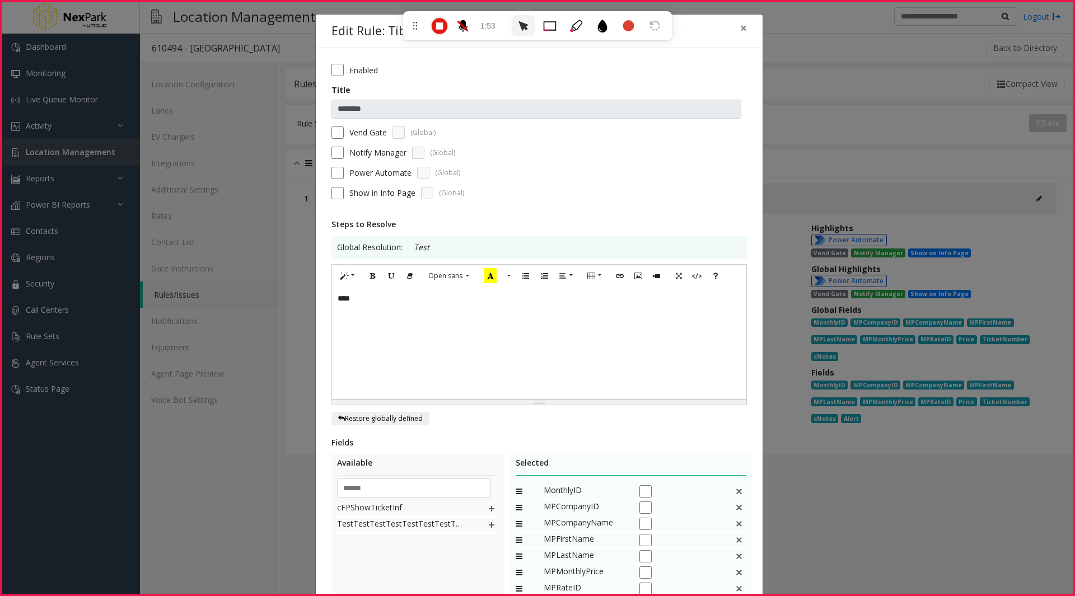
click at [356, 125] on form "Enabled Title ******** Vend Gate (Global) Notify Manager (Global) Power Automat…" at bounding box center [538, 135] width 415 height 143
click at [356, 129] on label "Vend Gate" at bounding box center [368, 133] width 38 height 12
click at [353, 140] on form "Enabled Title ******** Vend Gate (Global) Notify Manager (Global) Power Automat…" at bounding box center [538, 135] width 415 height 143
click at [352, 130] on label "Vend Gate" at bounding box center [368, 133] width 38 height 12
click at [357, 67] on label "Enabled" at bounding box center [363, 70] width 29 height 12
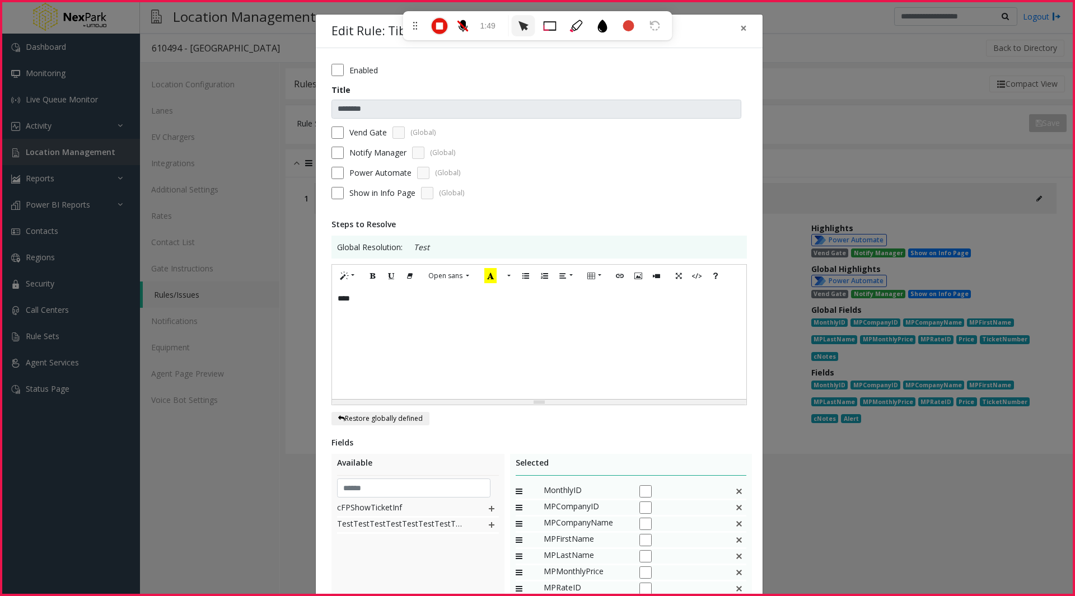
click at [358, 67] on label "Enabled" at bounding box center [363, 70] width 29 height 12
click at [357, 151] on label "Notify Manager" at bounding box center [377, 153] width 57 height 12
click at [357, 172] on label "Power Automate" at bounding box center [380, 173] width 62 height 12
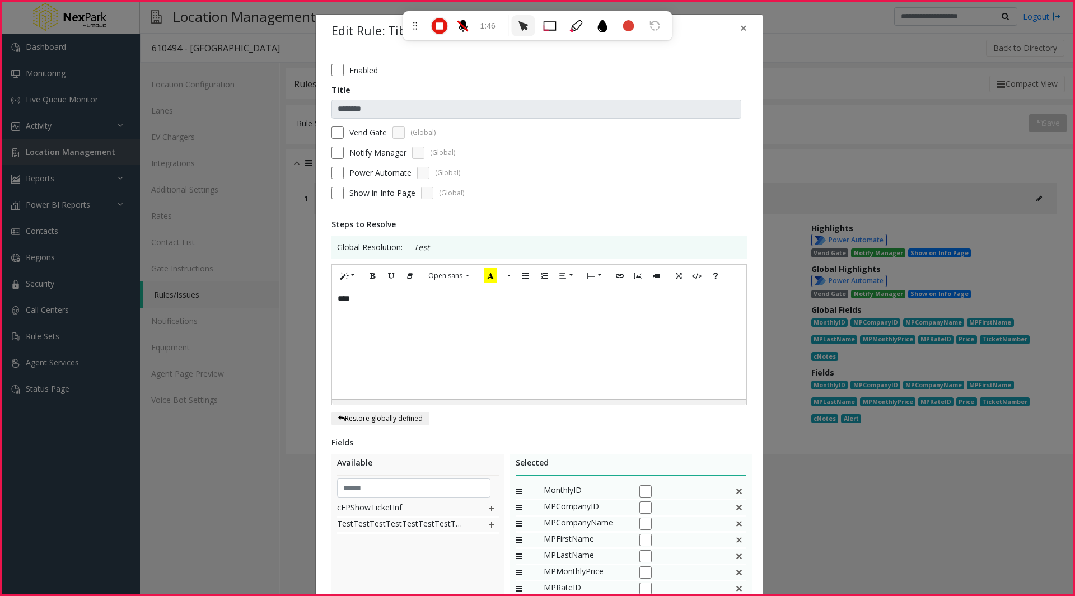
click at [357, 192] on span "Show in Info Page" at bounding box center [382, 193] width 66 height 12
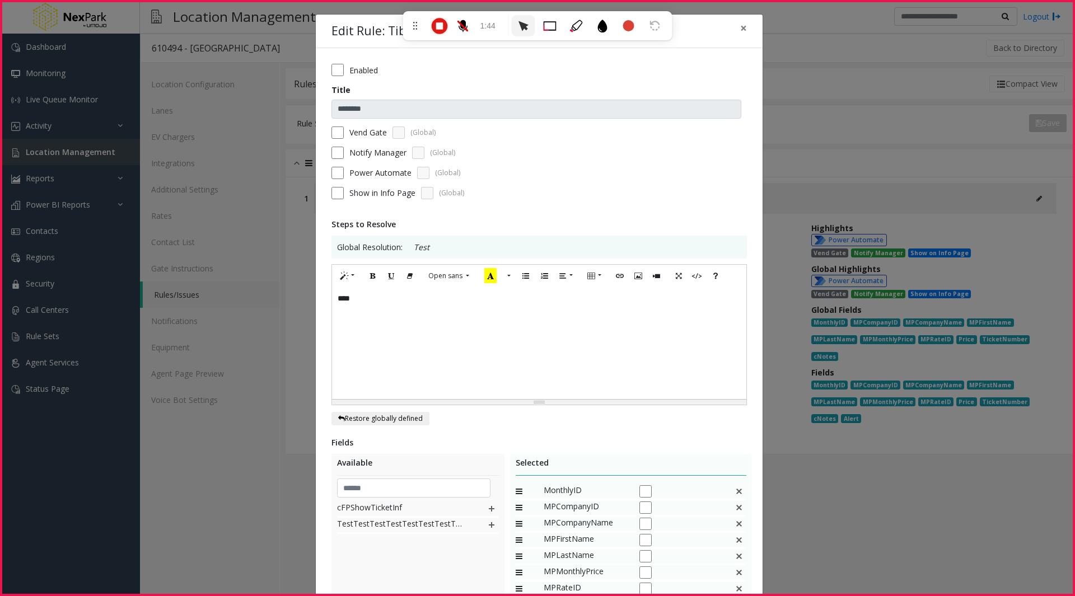
click at [357, 192] on span "Show in Info Page" at bounding box center [382, 193] width 66 height 12
drag, startPoint x: 357, startPoint y: 192, endPoint x: 438, endPoint y: 24, distance: 186.5
click at [438, 24] on icon at bounding box center [439, 26] width 18 height 18
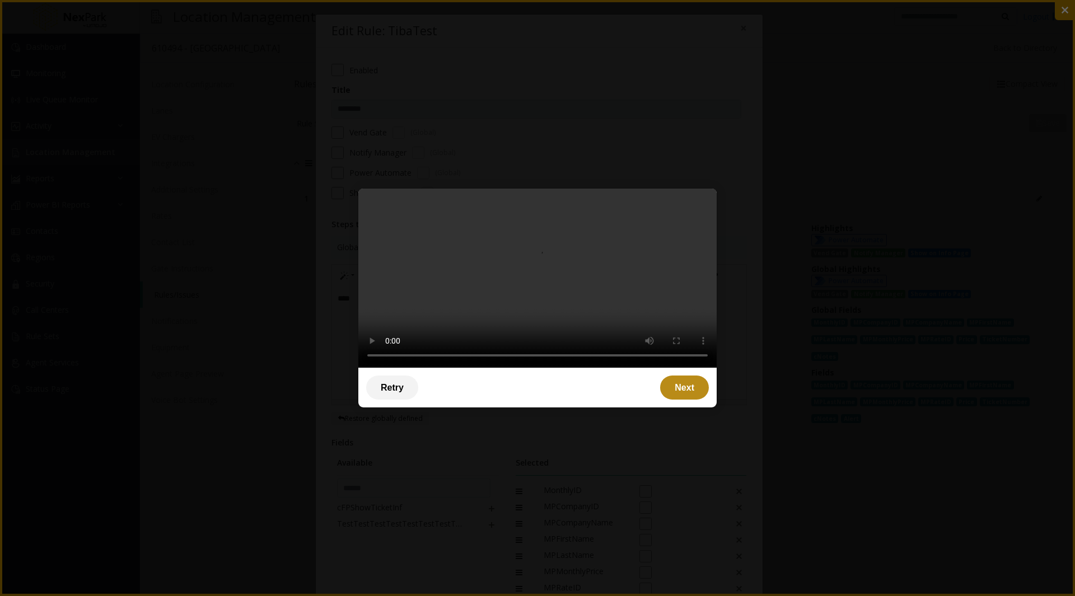
click at [675, 400] on div "Next" at bounding box center [684, 388] width 49 height 24
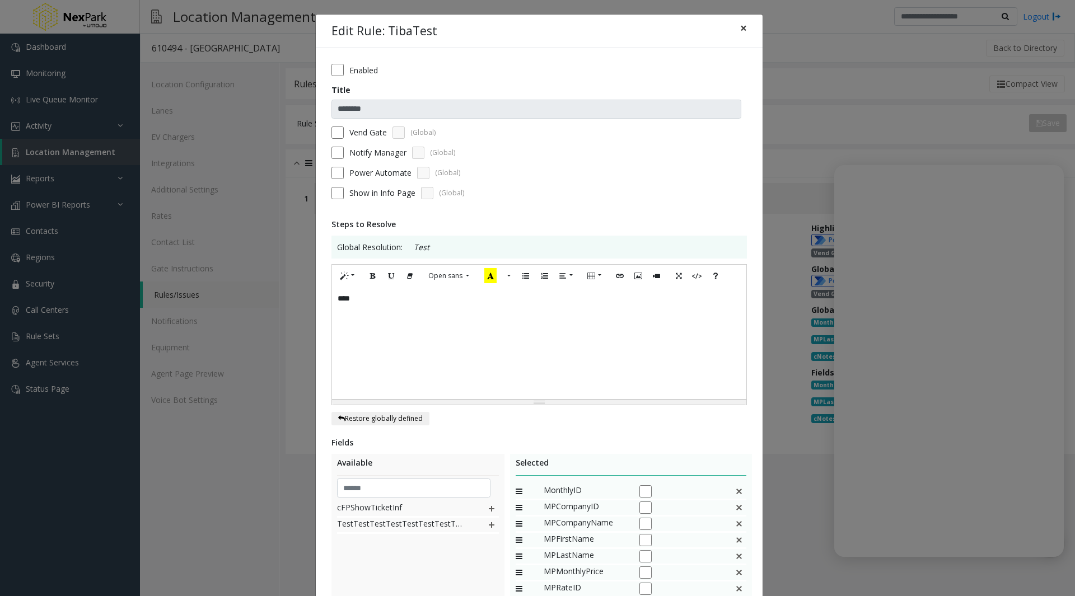
click at [740, 30] on span "×" at bounding box center [743, 28] width 7 height 16
